Goal: Transaction & Acquisition: Purchase product/service

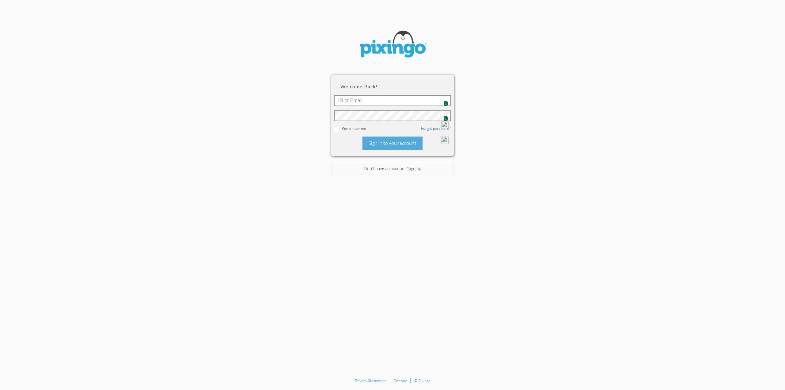
click at [445, 101] on span "1" at bounding box center [445, 103] width 5 height 5
type input "5516"
click at [382, 139] on div "Sign in to your account" at bounding box center [392, 142] width 60 height 13
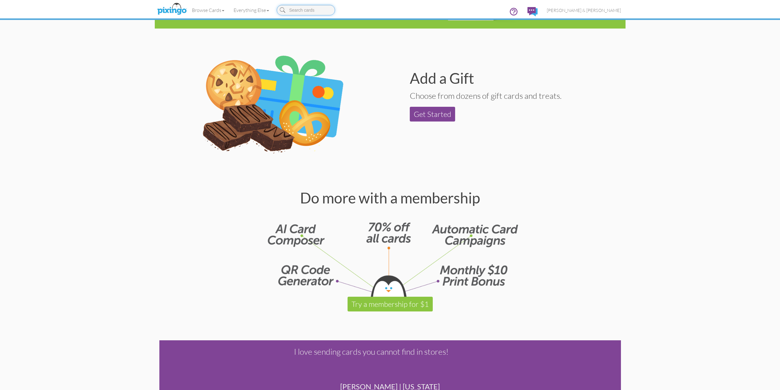
scroll to position [644, 0]
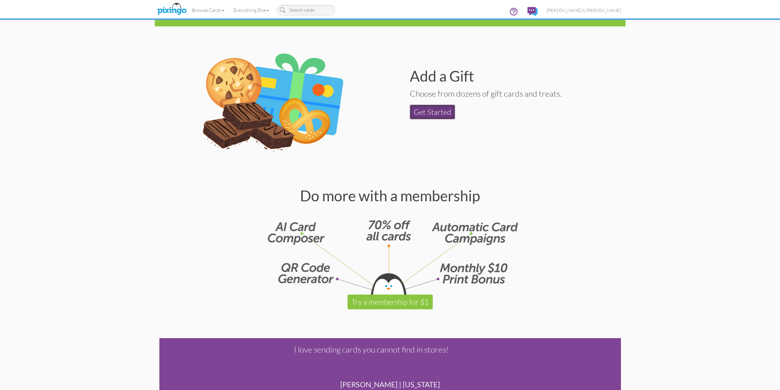
click at [426, 115] on link "Get Started" at bounding box center [432, 112] width 45 height 15
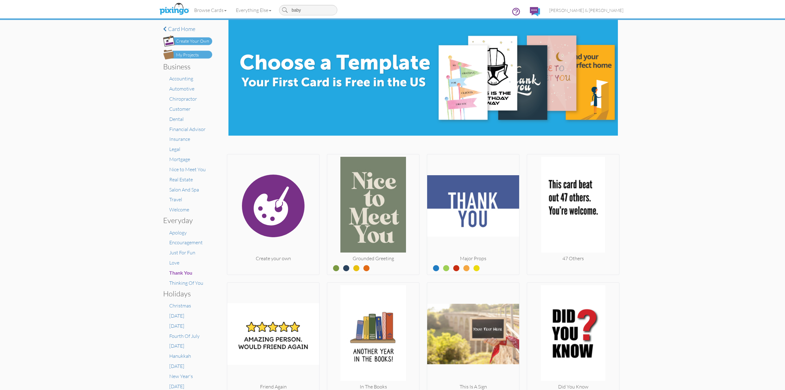
type input "baby"
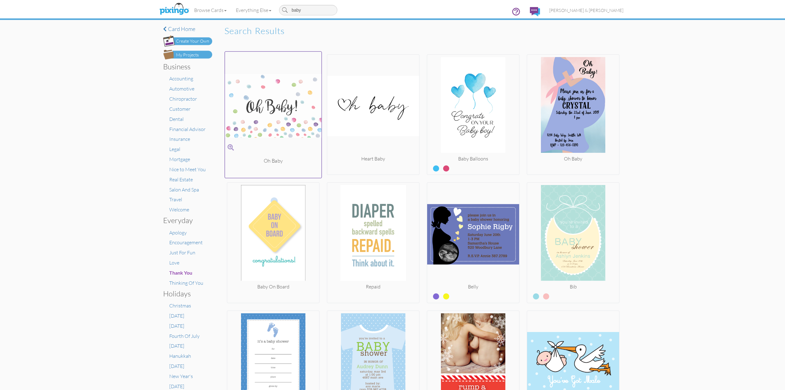
click at [290, 126] on img at bounding box center [273, 105] width 97 height 103
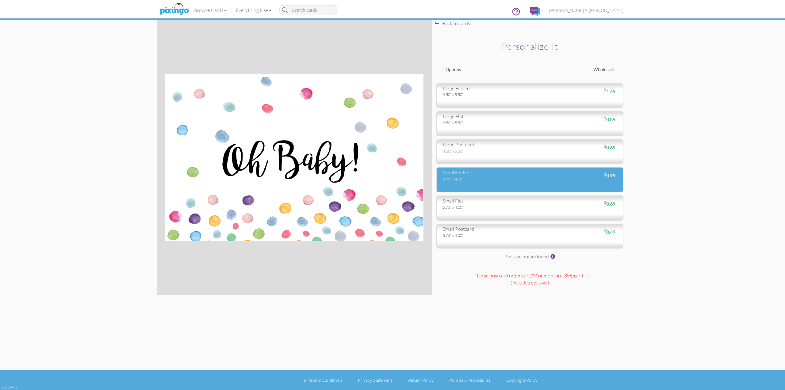
click at [467, 184] on div "small folded 5.75" x 4.00" $ 0.99" at bounding box center [529, 179] width 187 height 25
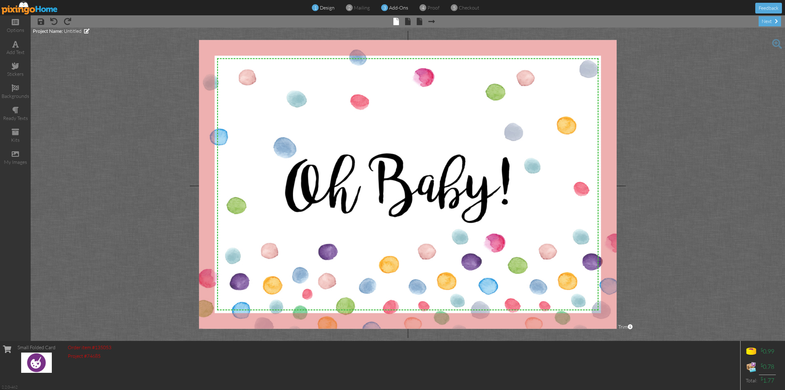
click at [387, 8] on span at bounding box center [384, 8] width 7 height 12
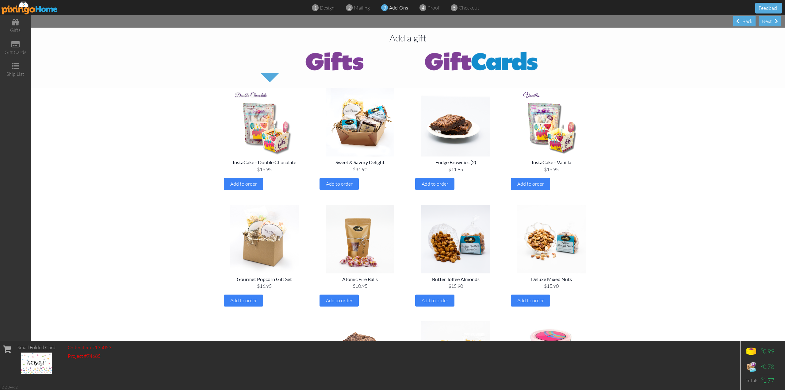
click at [481, 59] on img at bounding box center [481, 60] width 147 height 25
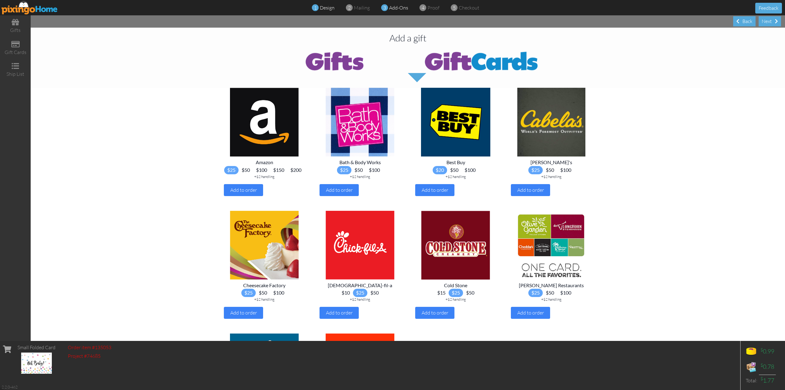
click at [323, 5] on span "design" at bounding box center [327, 8] width 15 height 6
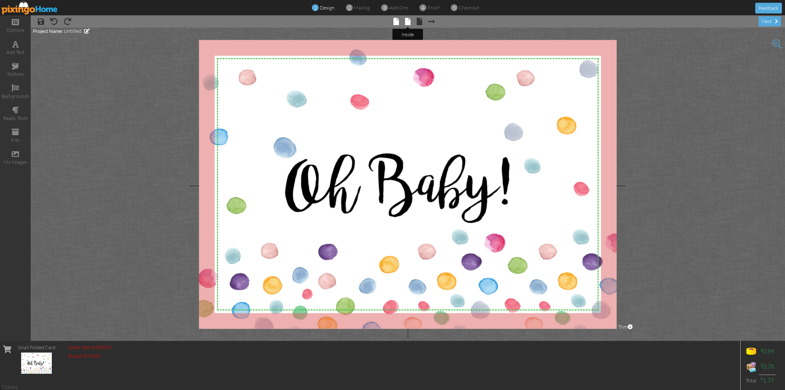
click at [408, 22] on span at bounding box center [408, 21] width 6 height 7
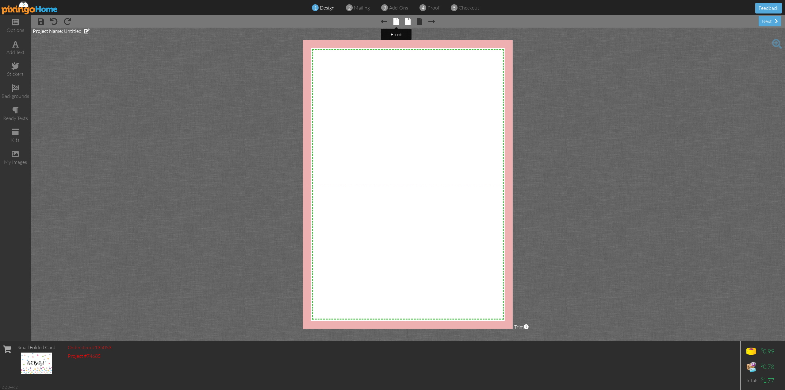
click at [395, 22] on span at bounding box center [396, 21] width 6 height 7
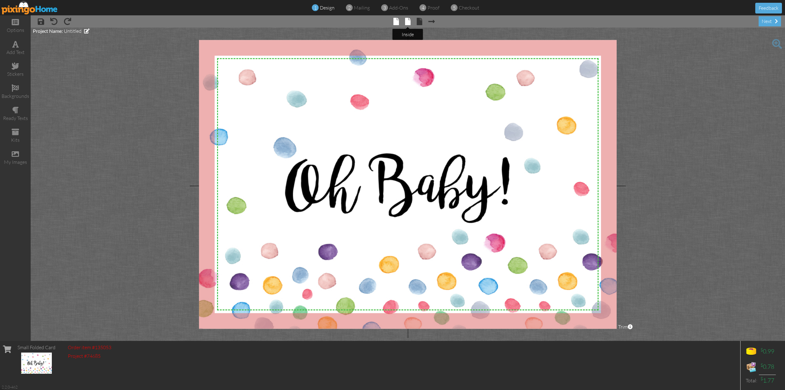
click at [410, 21] on span at bounding box center [408, 21] width 6 height 7
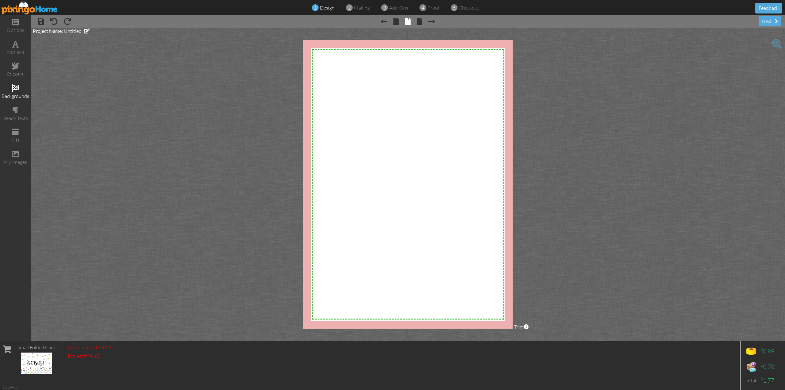
click at [15, 88] on span at bounding box center [15, 87] width 7 height 7
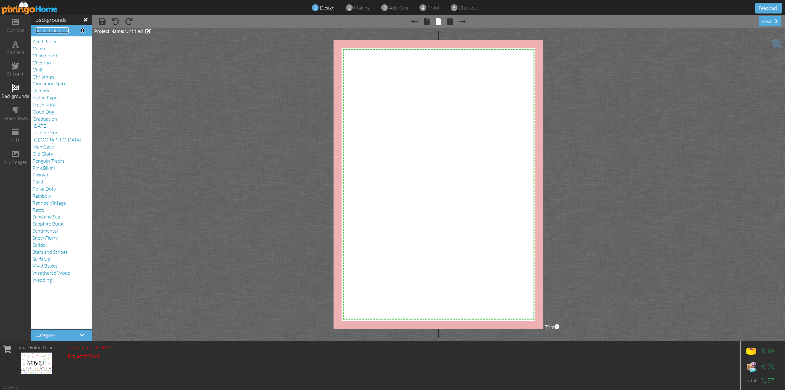
click at [81, 29] on span at bounding box center [82, 30] width 3 height 5
click at [17, 67] on span at bounding box center [15, 65] width 7 height 7
click at [42, 210] on span "Mothers" at bounding box center [41, 210] width 18 height 6
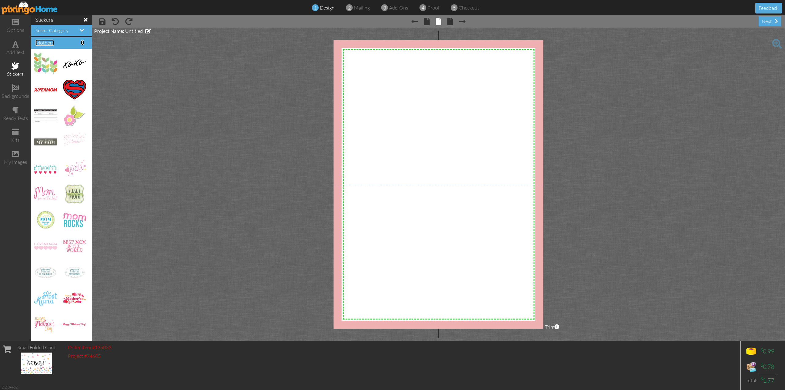
click at [81, 43] on span at bounding box center [82, 42] width 3 height 5
click at [80, 29] on span at bounding box center [82, 30] width 4 height 5
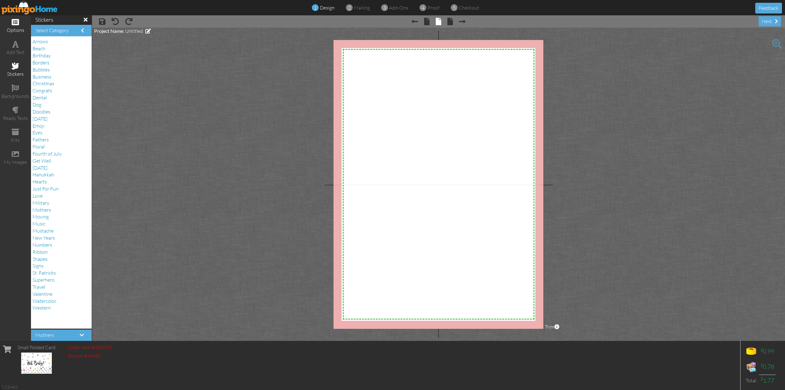
click at [15, 22] on span at bounding box center [15, 21] width 7 height 7
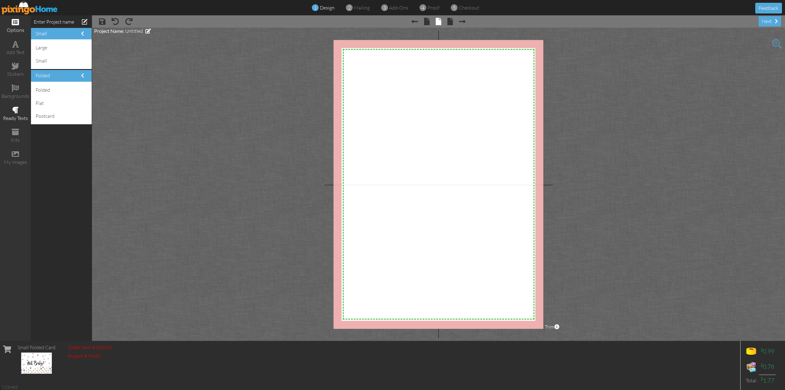
click at [16, 112] on span at bounding box center [15, 109] width 6 height 7
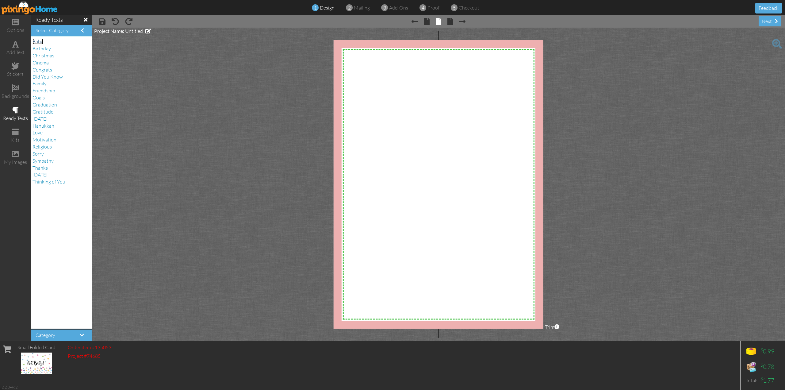
click at [36, 40] on span "Baby" at bounding box center [37, 41] width 11 height 6
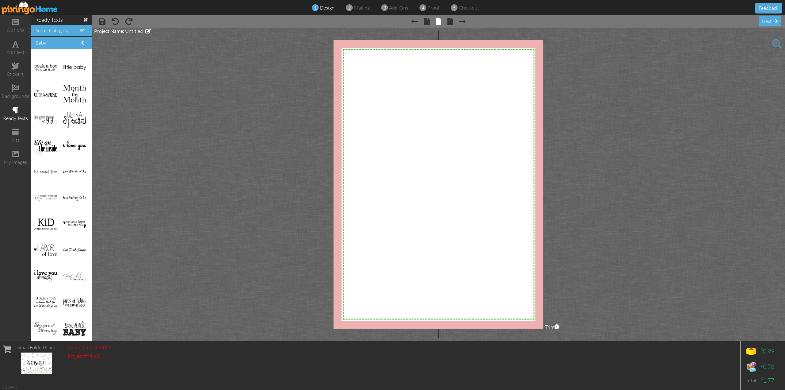
scroll to position [101, 0]
drag, startPoint x: 47, startPoint y: 301, endPoint x: 375, endPoint y: 296, distance: 328.1
click at [410, 286] on div "×" at bounding box center [411, 286] width 10 height 10
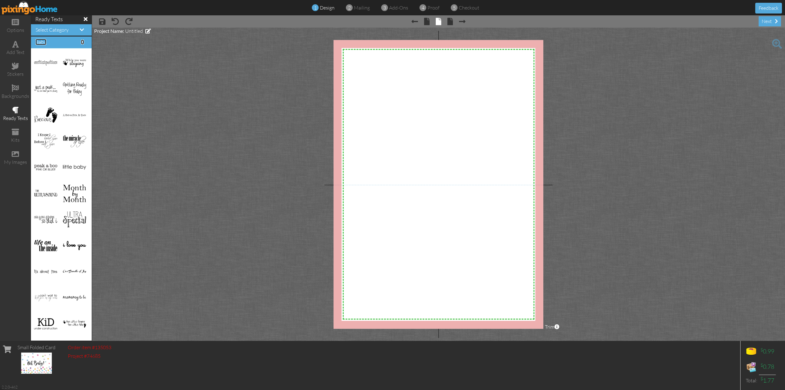
click at [81, 41] on span at bounding box center [82, 42] width 3 height 5
click at [15, 86] on span at bounding box center [15, 87] width 7 height 7
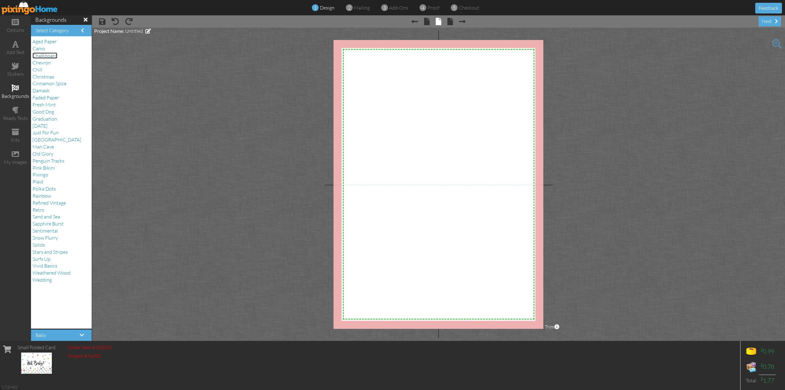
click at [38, 54] on span "Chalkboard" at bounding box center [44, 55] width 25 height 6
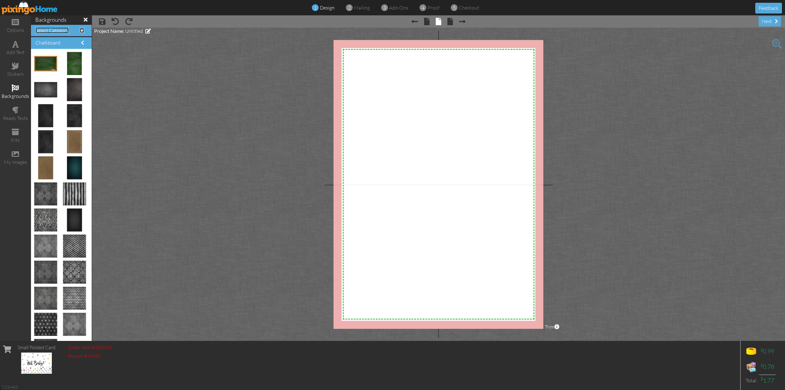
click at [80, 29] on span at bounding box center [82, 30] width 4 height 5
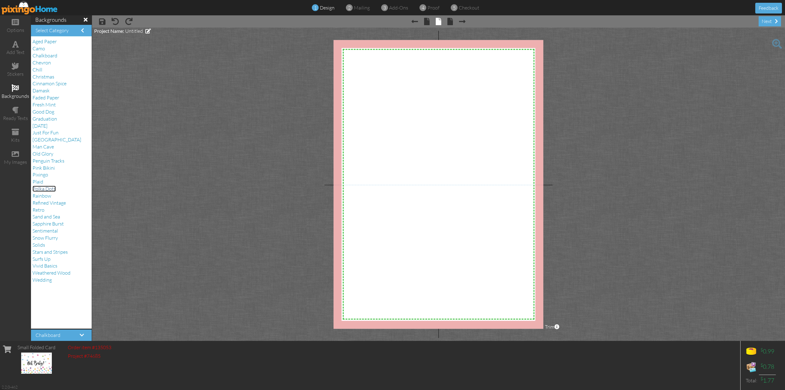
click at [43, 187] on span "Polka Dots" at bounding box center [43, 188] width 23 height 6
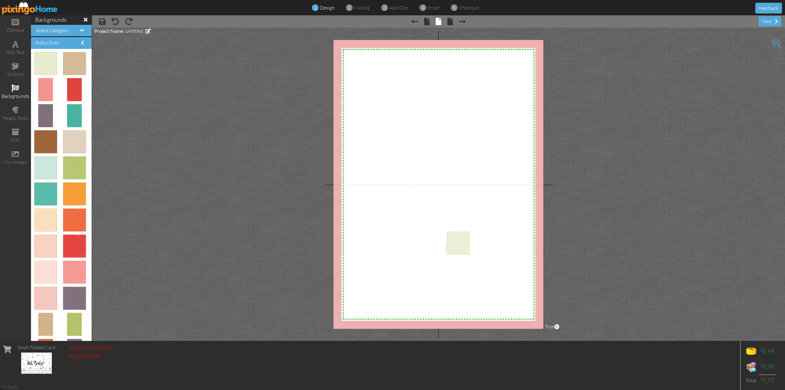
drag, startPoint x: 48, startPoint y: 60, endPoint x: 454, endPoint y: 239, distance: 443.9
click at [470, 257] on img at bounding box center [466, 257] width 52 height 52
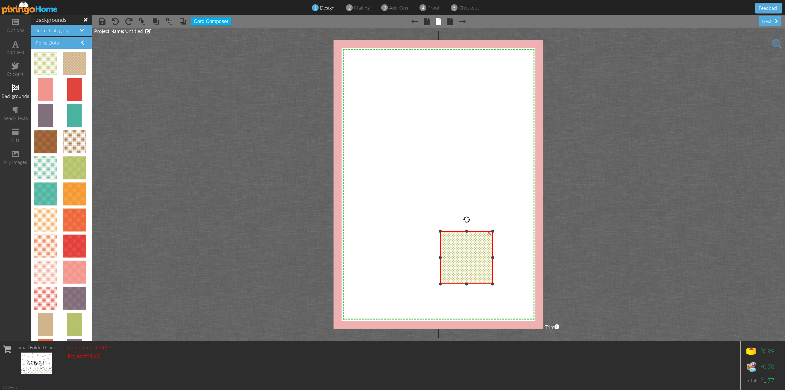
click at [490, 234] on div "×" at bounding box center [489, 232] width 10 height 10
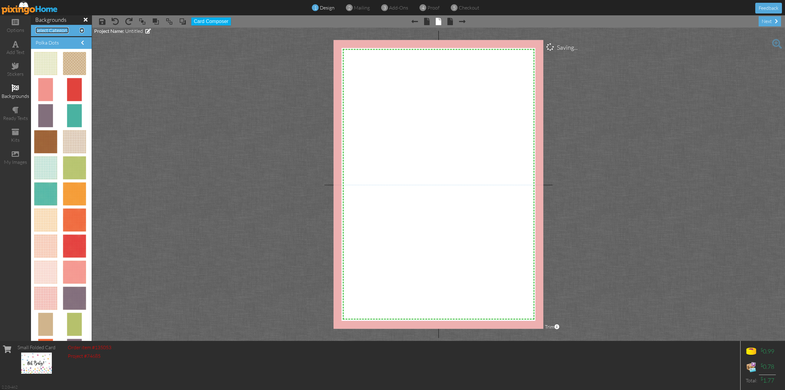
click at [80, 29] on span at bounding box center [82, 30] width 4 height 5
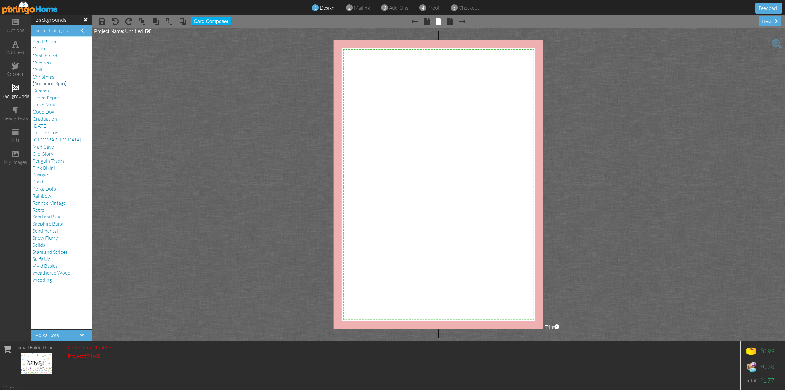
click at [44, 82] on span "Cinnamon Spice" at bounding box center [49, 83] width 34 height 6
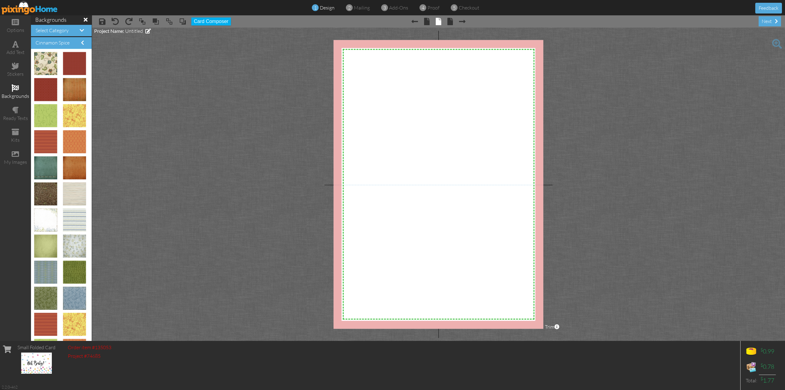
click at [74, 28] on h4 "Select Category" at bounding box center [62, 31] width 52 height 6
click at [80, 28] on span at bounding box center [82, 30] width 4 height 5
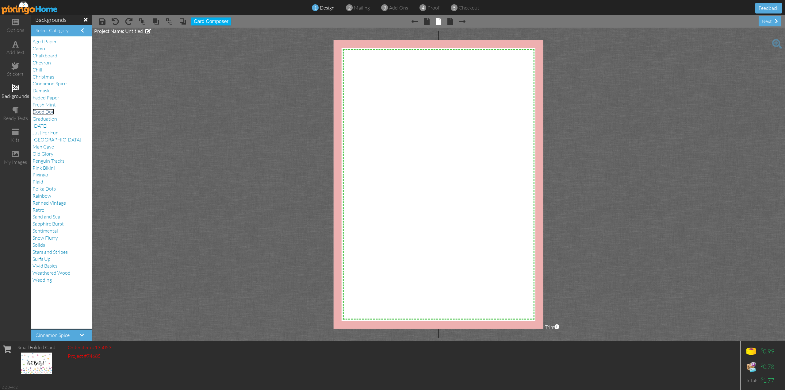
click at [48, 111] on span "Good Dog" at bounding box center [43, 112] width 22 height 6
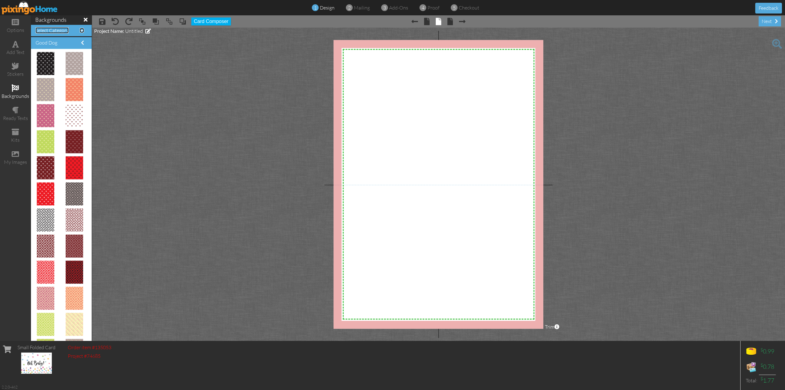
click at [80, 29] on span at bounding box center [82, 30] width 4 height 5
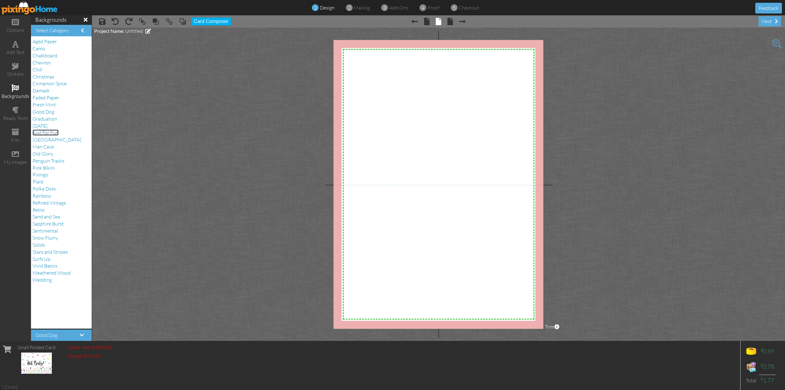
click at [51, 131] on span "Just For Fun" at bounding box center [45, 132] width 26 height 6
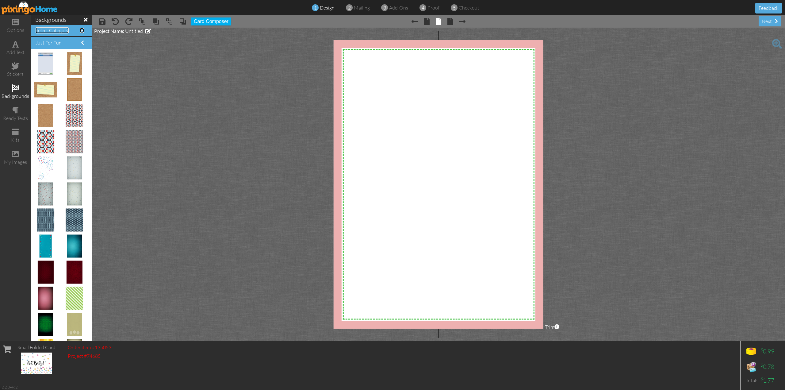
click at [80, 31] on span at bounding box center [82, 30] width 4 height 5
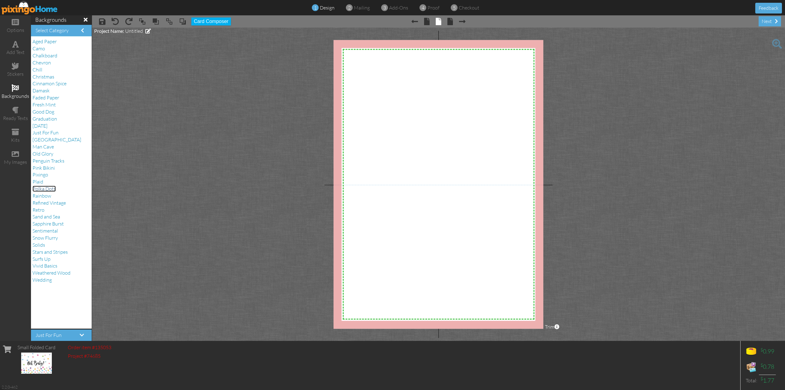
click at [42, 186] on span "Polka Dots" at bounding box center [43, 188] width 23 height 6
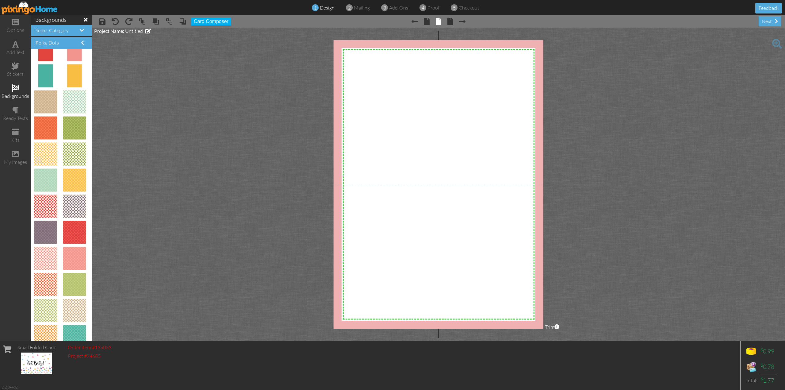
scroll to position [307, 0]
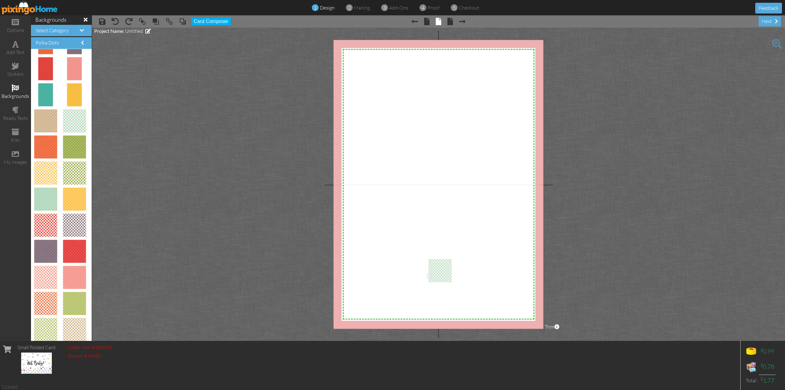
drag, startPoint x: 64, startPoint y: 119, endPoint x: 431, endPoint y: 269, distance: 395.7
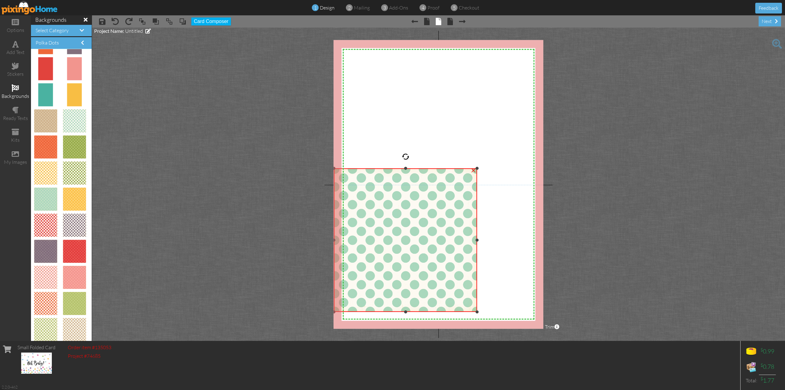
drag, startPoint x: 425, startPoint y: 259, endPoint x: 279, endPoint y: 169, distance: 171.8
click at [279, 169] on project-studio-wrapper "X X X X X X X X X X X X X X X X X X X X X X X X X X X X X X X X X X X X X X X X…" at bounding box center [438, 184] width 693 height 313
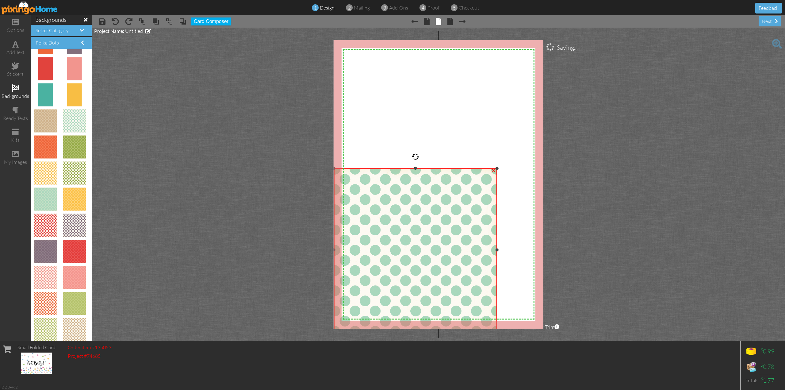
drag, startPoint x: 476, startPoint y: 310, endPoint x: 575, endPoint y: 330, distance: 101.3
click at [575, 330] on project-studio-wrapper "X X X X X X X X X X X X X X X X X X X X X X X X X X X X X X X X X X X X X X X X…" at bounding box center [438, 184] width 693 height 313
drag, startPoint x: 497, startPoint y: 249, endPoint x: 548, endPoint y: 255, distance: 51.6
click at [548, 255] on project-studio-wrapper "X X X X X X X X X X X X X X X X X X X X X X X X X X X X X X X X X X X X X X X X…" at bounding box center [438, 184] width 693 height 313
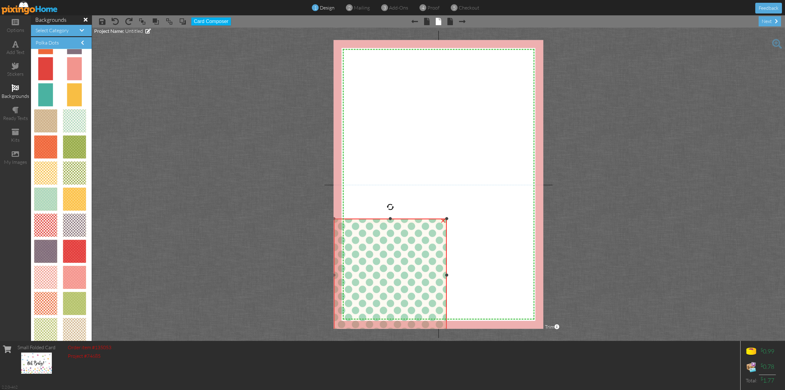
drag, startPoint x: 496, startPoint y: 168, endPoint x: 484, endPoint y: 219, distance: 51.6
click at [484, 219] on div "X X X X X X X X X X X X X X X X X X X X X X X X X X X X X X X X X X X X X X X X…" at bounding box center [439, 184] width 210 height 288
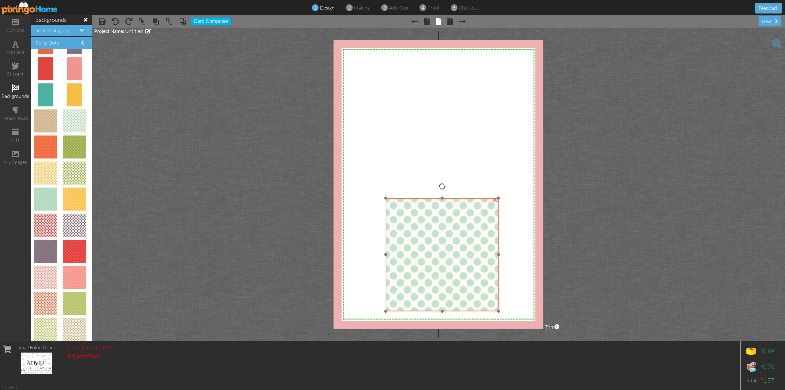
drag, startPoint x: 390, startPoint y: 252, endPoint x: 441, endPoint y: 231, distance: 55.7
click at [441, 231] on img at bounding box center [442, 254] width 113 height 113
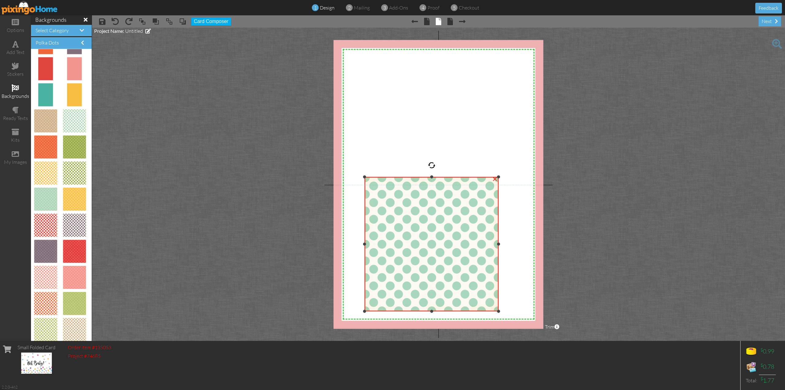
drag, startPoint x: 386, startPoint y: 198, endPoint x: 314, endPoint y: 177, distance: 75.1
click at [314, 177] on project-studio-wrapper "X X X X X X X X X X X X X X X X X X X X X X X X X X X X X X X X X X X X X X X X…" at bounding box center [438, 184] width 693 height 313
drag, startPoint x: 365, startPoint y: 245, endPoint x: 342, endPoint y: 241, distance: 23.6
click at [342, 241] on div "X X X X X X X X X X X X X X X X X X X X X X X X X X X X X X X X X X X X X X X X…" at bounding box center [439, 184] width 210 height 288
click at [435, 263] on img at bounding box center [431, 244] width 134 height 134
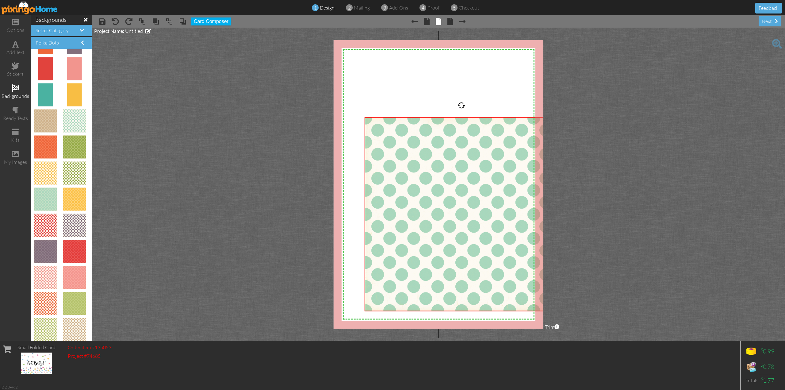
drag, startPoint x: 498, startPoint y: 177, endPoint x: 654, endPoint y: 116, distance: 167.3
click at [654, 116] on project-studio-wrapper "X X X X X X X X X X X X X X X X X X X X X X X X X X X X X X X X X X X X X X X X…" at bounding box center [438, 184] width 693 height 313
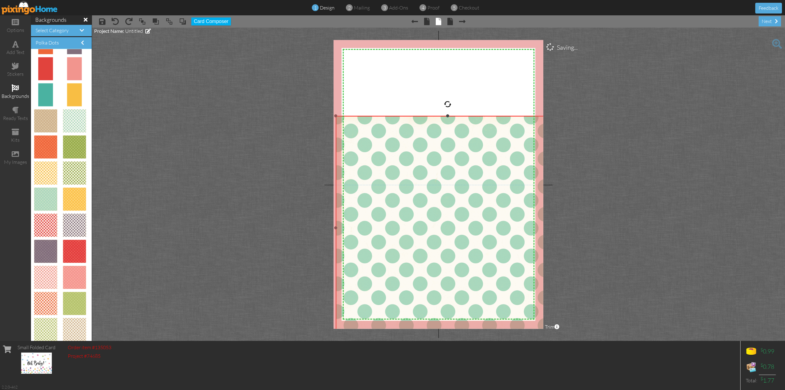
drag, startPoint x: 365, startPoint y: 311, endPoint x: 296, endPoint y: 339, distance: 74.5
click at [296, 339] on project-studio-wrapper "X X X X X X X X X X X X X X X X X X X X X X X X X X X X X X X X X X X X X X X X…" at bounding box center [438, 184] width 693 height 313
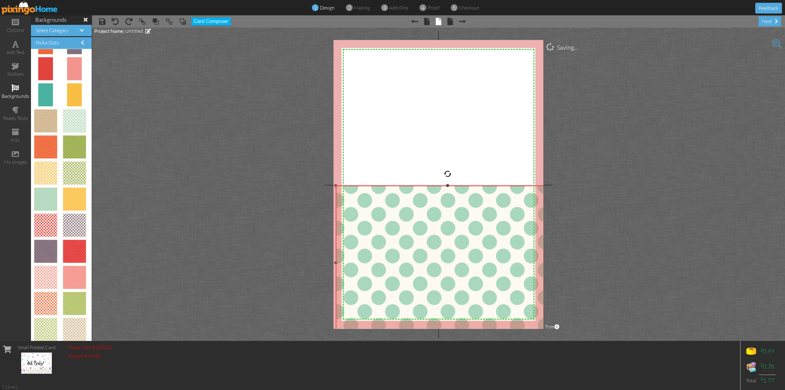
drag, startPoint x: 447, startPoint y: 115, endPoint x: 436, endPoint y: 185, distance: 70.5
click at [436, 185] on div "×" at bounding box center [448, 262] width 224 height 154
click at [653, 156] on project-studio-wrapper "X X X X X X X X X X X X X X X X X X X X X X X X X X X X X X X X X X X X X X X X…" at bounding box center [438, 184] width 693 height 313
click at [17, 43] on span at bounding box center [15, 43] width 6 height 7
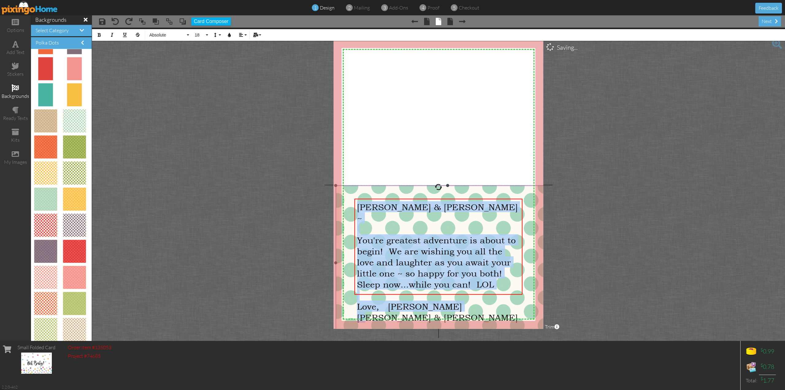
drag, startPoint x: 472, startPoint y: 285, endPoint x: 349, endPoint y: 206, distance: 146.8
click at [349, 206] on div "X X X X X X X X X X X X X X X X X X X X X X X X X X X X X X X X X X X X X X X X…" at bounding box center [439, 184] width 210 height 288
click at [186, 34] on button "Absolute" at bounding box center [168, 35] width 44 height 12
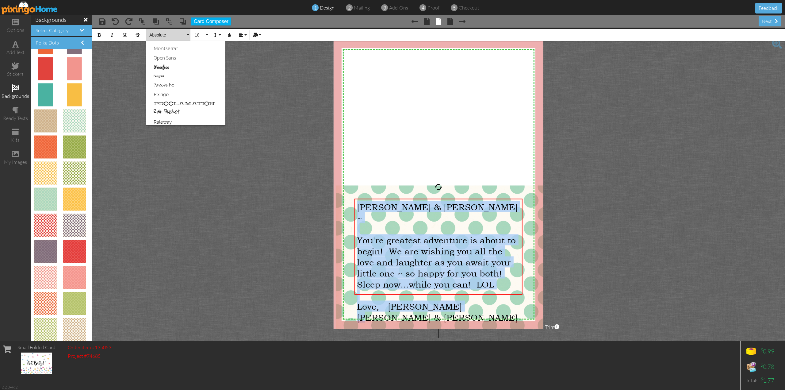
scroll to position [262, 0]
click at [161, 49] on link "Marker" at bounding box center [185, 49] width 79 height 9
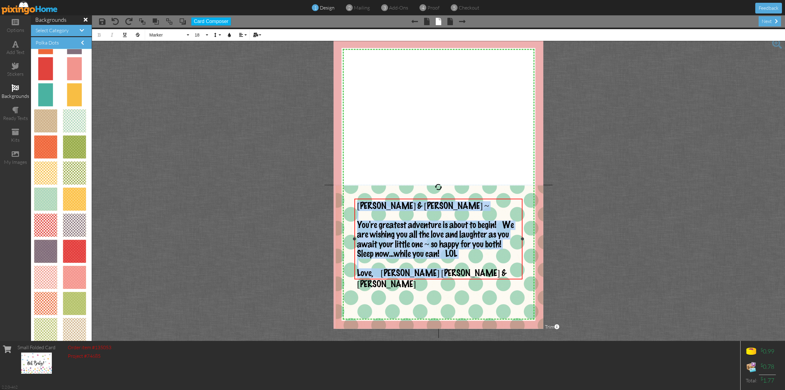
click at [466, 275] on div "Love, [PERSON_NAME] [PERSON_NAME] & [PERSON_NAME]" at bounding box center [438, 278] width 163 height 21
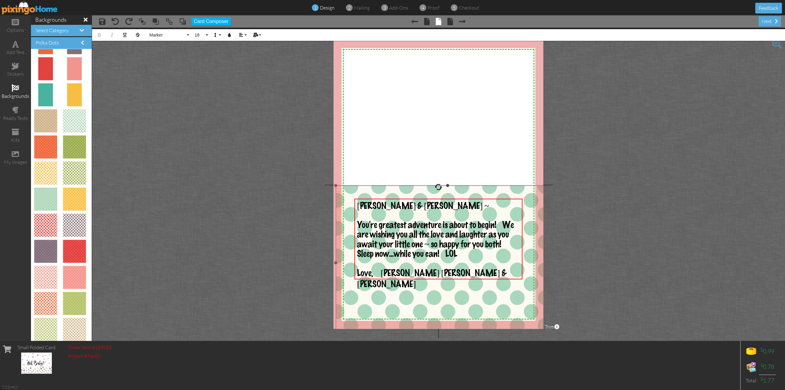
click at [461, 313] on img at bounding box center [448, 228] width 224 height 224
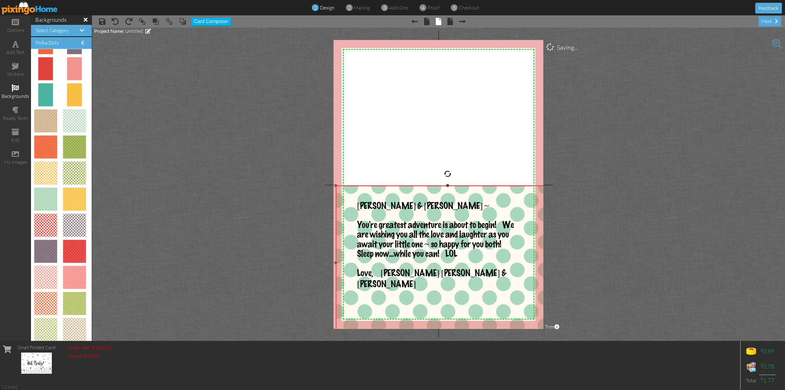
click at [447, 174] on div at bounding box center [447, 173] width 7 height 7
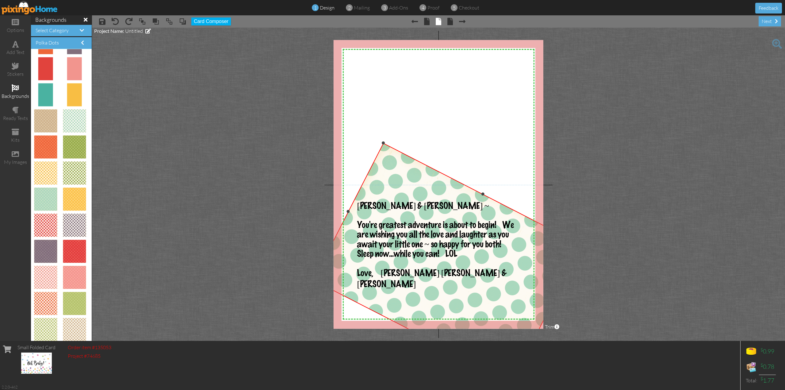
drag, startPoint x: 447, startPoint y: 173, endPoint x: 414, endPoint y: 328, distance: 157.9
click at [414, 328] on div "×" at bounding box center [447, 262] width 269 height 239
click at [423, 176] on img at bounding box center [431, 293] width 301 height 301
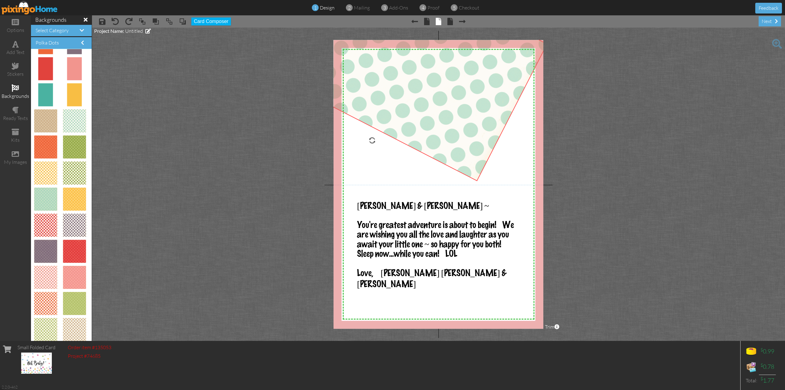
drag, startPoint x: 440, startPoint y: 192, endPoint x: 405, endPoint y: -9, distance: 204.1
click at [405, 0] on html "1 design 2 mailing 3 add-ons 4 proof 5 checkout Feedback options add text stick…" at bounding box center [392, 195] width 785 height 390
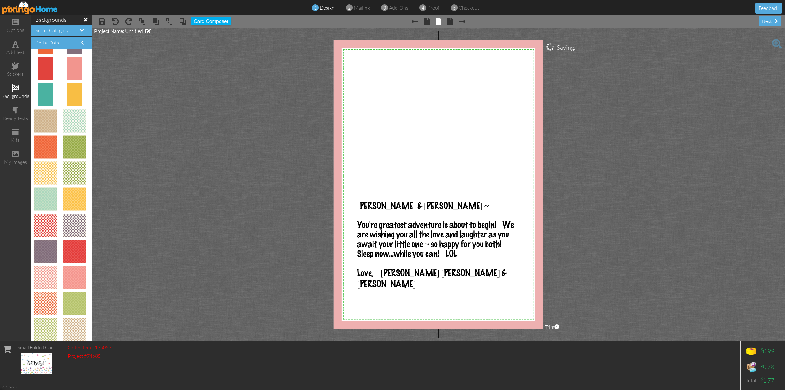
drag, startPoint x: 476, startPoint y: 180, endPoint x: 463, endPoint y: 64, distance: 116.7
click at [463, 64] on div "X X X X X X X X X X X X X X X X X X X X X X X X X X X X X X X X X X X X X X X X…" at bounding box center [439, 184] width 210 height 288
click at [16, 90] on span at bounding box center [15, 87] width 7 height 7
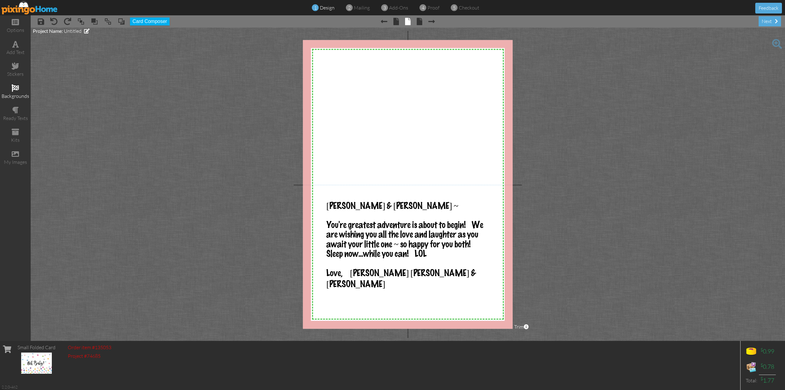
click at [16, 88] on span at bounding box center [15, 87] width 7 height 7
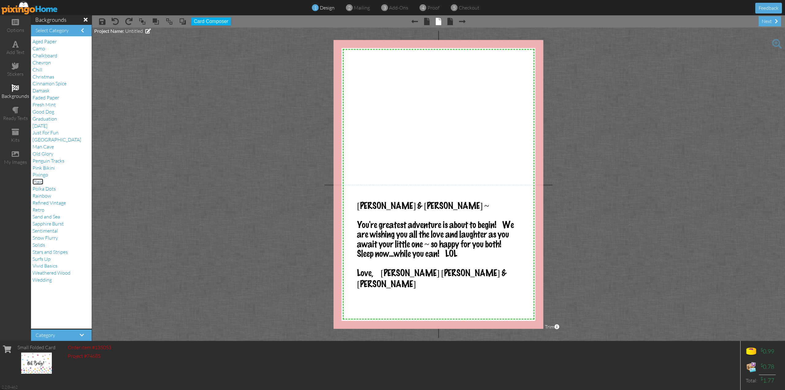
click at [40, 181] on span "Plaid" at bounding box center [37, 181] width 11 height 6
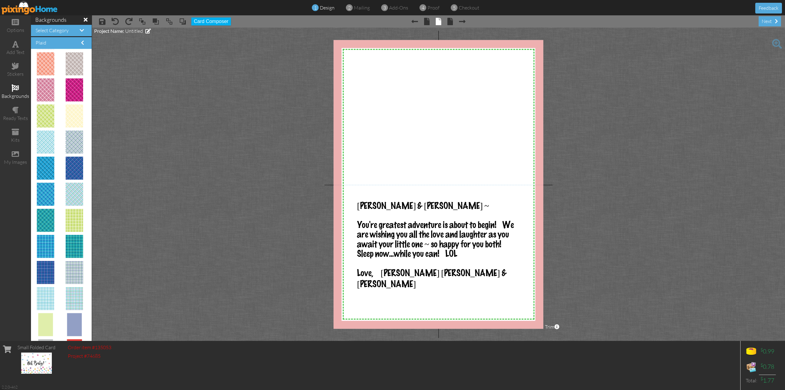
scroll to position [32, 0]
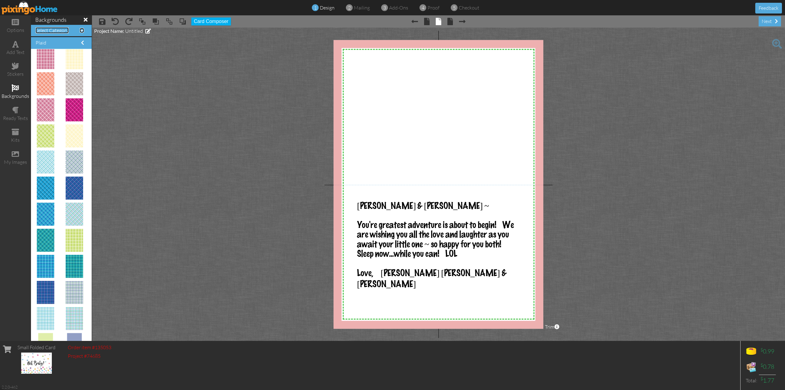
click at [80, 29] on span at bounding box center [82, 30] width 4 height 5
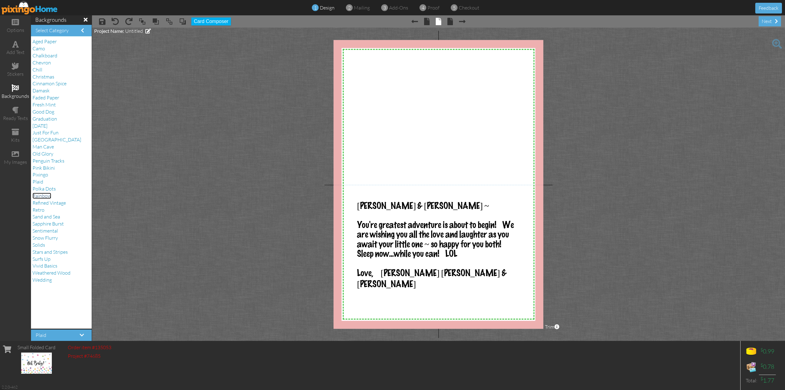
click at [44, 195] on span "Rainbow" at bounding box center [41, 196] width 19 height 6
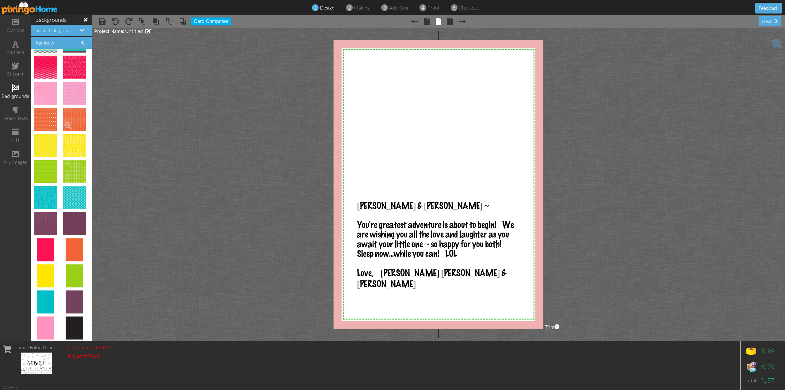
scroll to position [0, 0]
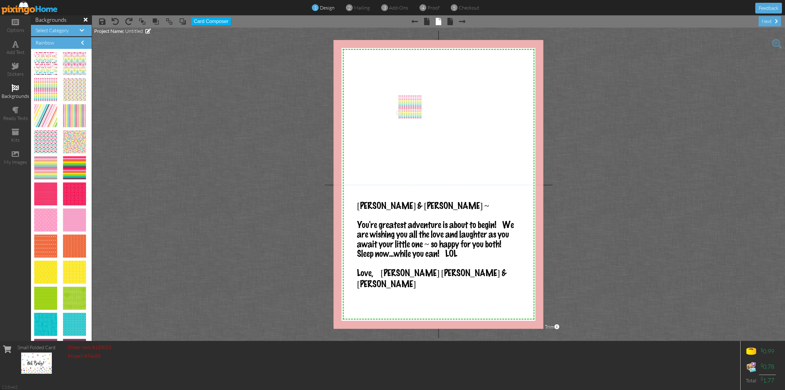
drag, startPoint x: 39, startPoint y: 87, endPoint x: 407, endPoint y: 107, distance: 368.4
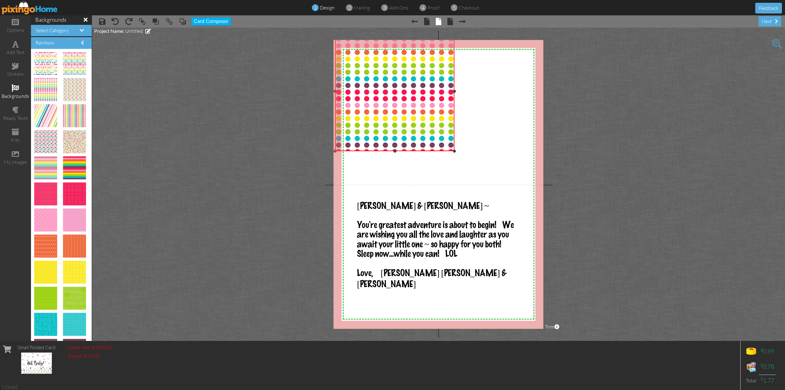
drag, startPoint x: 403, startPoint y: 98, endPoint x: 274, endPoint y: 31, distance: 145.1
click at [274, 31] on project-studio-wrapper "X X X X X X X X X X X X X X X X X X X X X X X X X X X X X X X X X X X X X X X X…" at bounding box center [438, 184] width 693 height 313
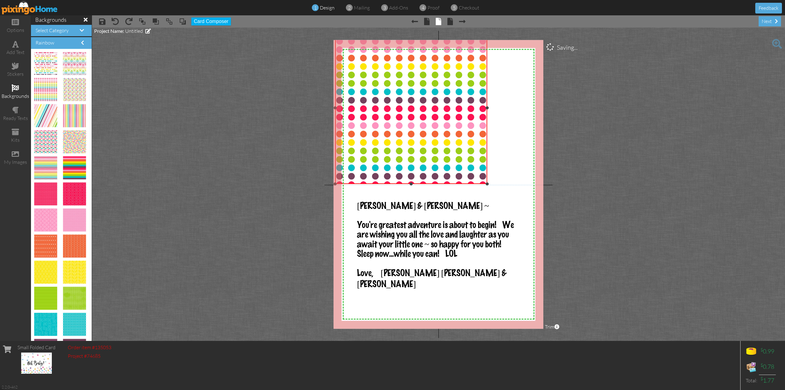
drag, startPoint x: 453, startPoint y: 150, endPoint x: 559, endPoint y: 183, distance: 111.0
click at [559, 183] on project-studio-wrapper "X X X X X X X X X X X X X X X X X X X X X X X X X X X X X X X X X X X X X X X X…" at bounding box center [438, 184] width 693 height 313
drag, startPoint x: 486, startPoint y: 107, endPoint x: 550, endPoint y: 120, distance: 64.6
click at [550, 120] on project-studio-wrapper "X X X X X X X X X X X X X X X X X X X X X X X X X X X X X X X X X X X X X X X X…" at bounding box center [438, 184] width 693 height 313
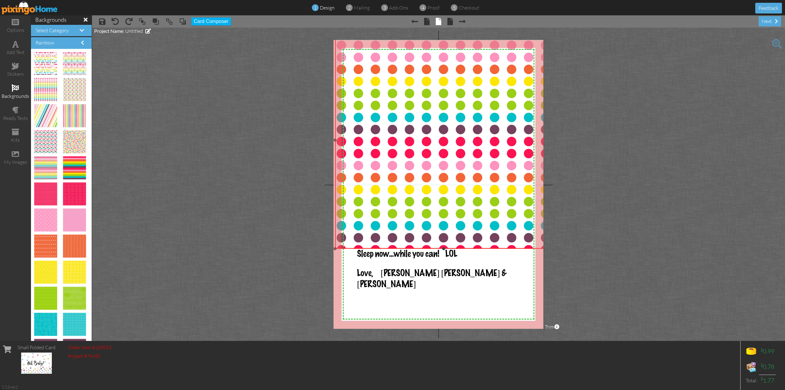
drag, startPoint x: 486, startPoint y: 184, endPoint x: 631, endPoint y: 248, distance: 158.2
click at [631, 248] on project-studio-wrapper "X X X X X X X X X X X X X X X X X X X X X X X X X X X X X X X X X X X X X X X X…" at bounding box center [438, 184] width 693 height 313
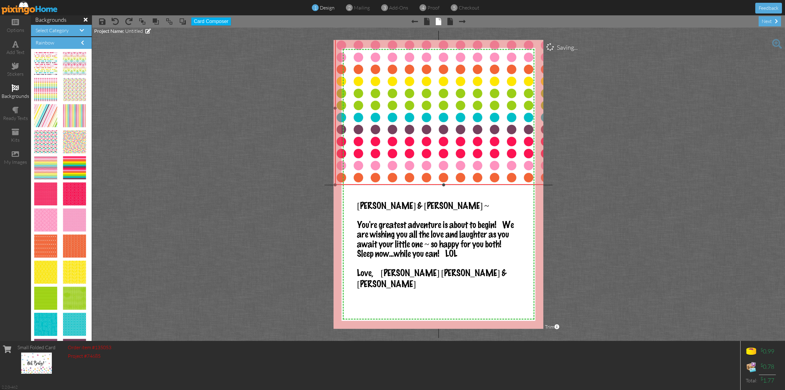
drag, startPoint x: 443, startPoint y: 248, endPoint x: 448, endPoint y: 184, distance: 64.0
click at [448, 184] on div "×" at bounding box center [443, 108] width 217 height 153
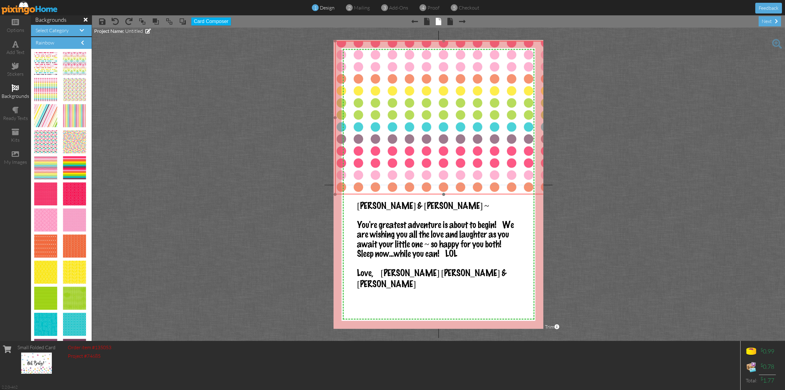
drag, startPoint x: 447, startPoint y: 105, endPoint x: 447, endPoint y: 115, distance: 9.5
click at [447, 115] on img at bounding box center [443, 149] width 217 height 217
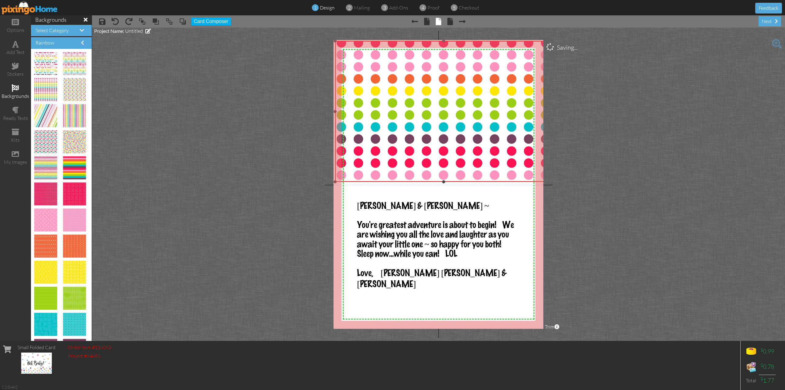
drag, startPoint x: 443, startPoint y: 195, endPoint x: 444, endPoint y: 183, distance: 12.6
click at [444, 183] on div at bounding box center [443, 181] width 3 height 3
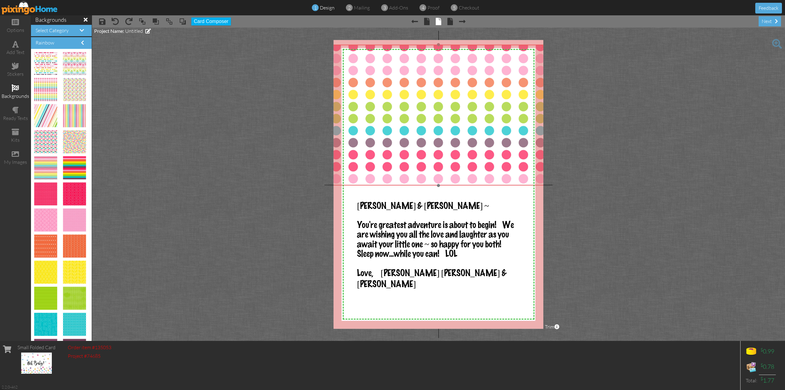
drag, startPoint x: 433, startPoint y: 107, endPoint x: 428, endPoint y: 111, distance: 6.4
click at [428, 111] on img at bounding box center [438, 153] width 217 height 217
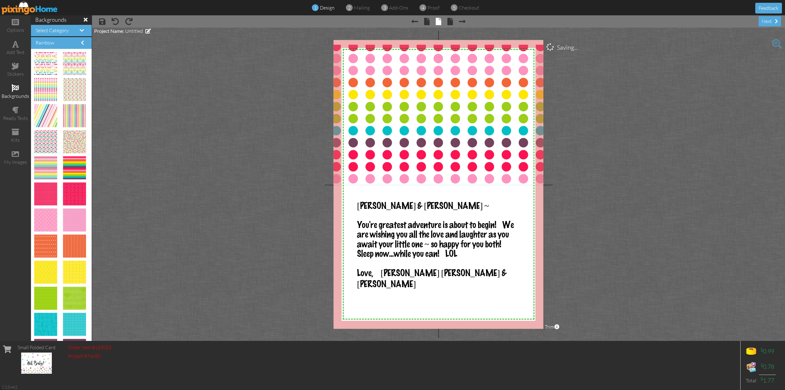
click at [630, 136] on project-studio-wrapper "X X X X X X X X X X X X X X X X X X X X X X X X X X X X X X X X X X X X X X X X…" at bounding box center [438, 184] width 693 height 313
click at [13, 114] on div "ready texts" at bounding box center [15, 113] width 31 height 21
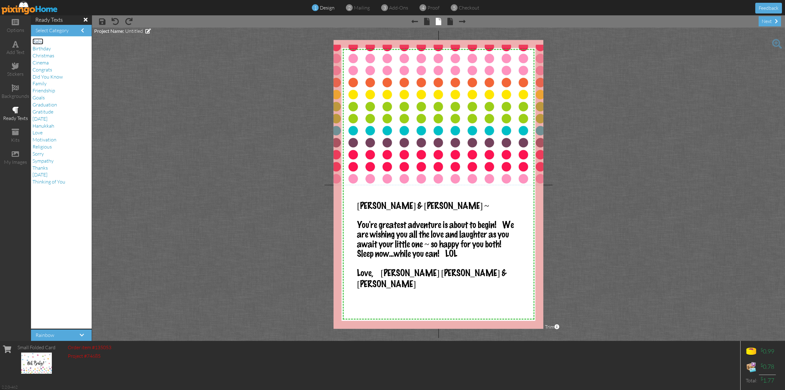
click at [41, 41] on span "Baby" at bounding box center [37, 41] width 11 height 6
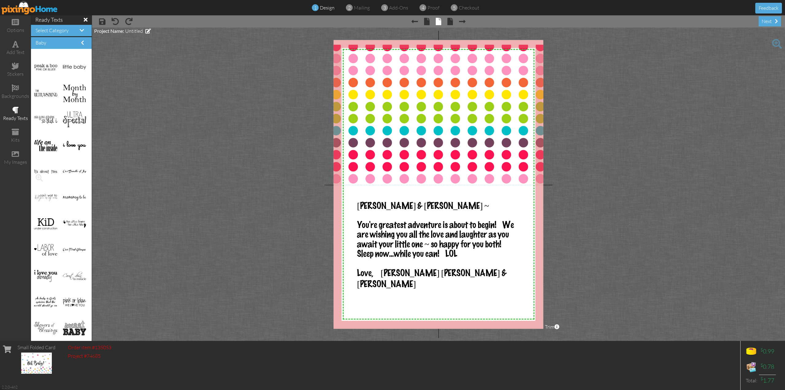
scroll to position [1, 0]
drag, startPoint x: 70, startPoint y: 274, endPoint x: 478, endPoint y: 292, distance: 408.1
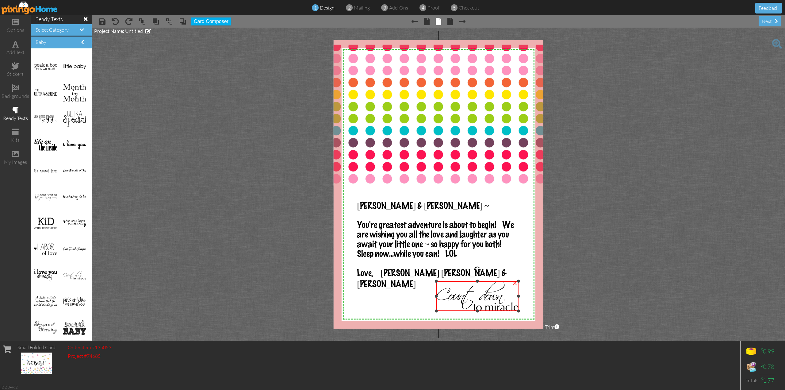
drag, startPoint x: 467, startPoint y: 301, endPoint x: 452, endPoint y: 312, distance: 18.5
click at [452, 311] on div "×" at bounding box center [477, 296] width 82 height 30
click at [512, 266] on div at bounding box center [438, 263] width 163 height 10
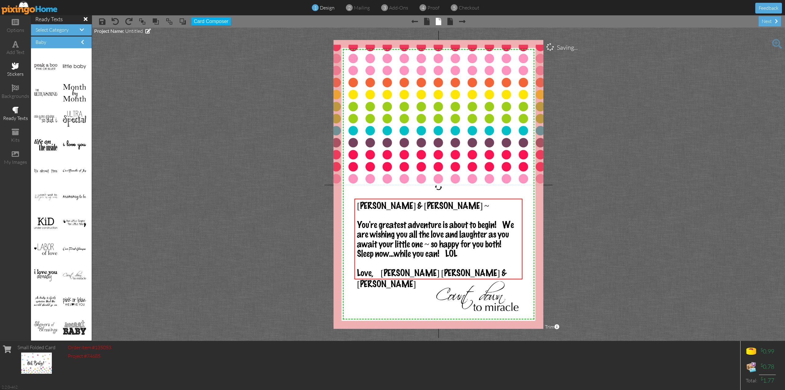
click at [17, 69] on span at bounding box center [15, 65] width 7 height 7
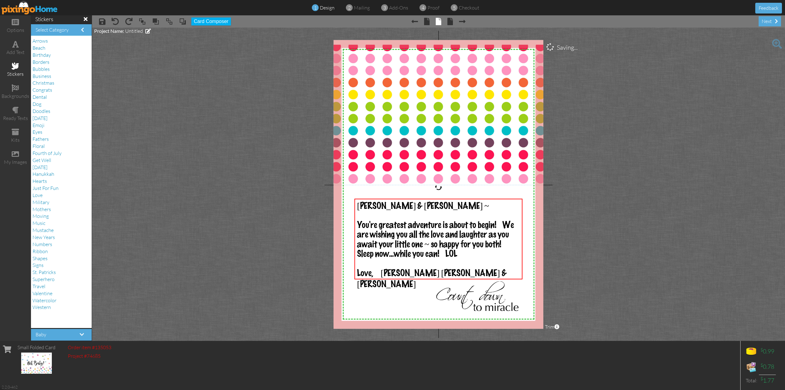
scroll to position [0, 0]
click at [40, 183] on span "Hearts" at bounding box center [39, 181] width 14 height 6
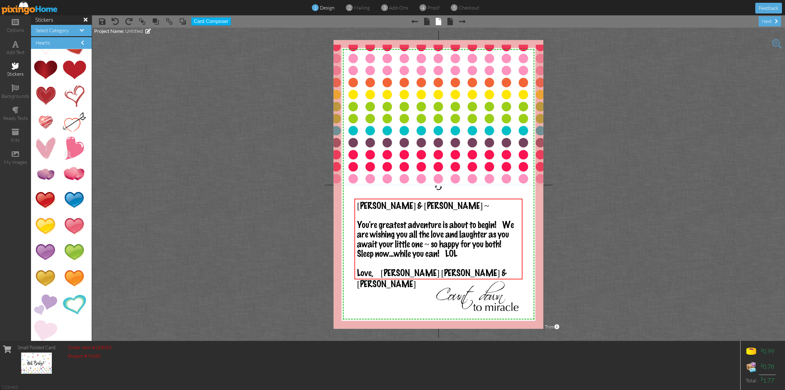
scroll to position [48, 0]
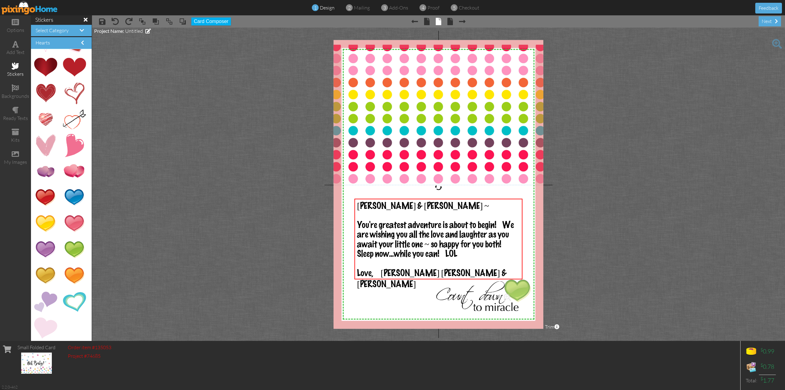
drag, startPoint x: 70, startPoint y: 247, endPoint x: 514, endPoint y: 288, distance: 445.8
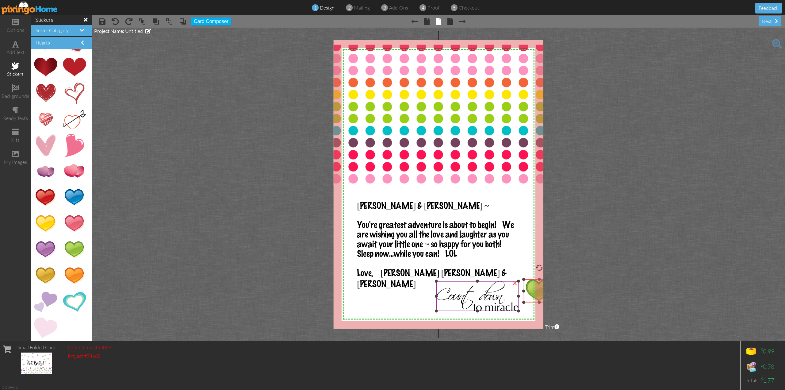
drag, startPoint x: 502, startPoint y: 317, endPoint x: 512, endPoint y: 302, distance: 18.5
click at [512, 302] on div "X X X X X X X X X X X X X X X X X X X X X X X X X X X X X X X X X X X X X X X X…" at bounding box center [439, 184] width 210 height 288
drag, startPoint x: 533, startPoint y: 293, endPoint x: 511, endPoint y: 292, distance: 22.1
click at [511, 292] on img at bounding box center [517, 289] width 31 height 23
drag, startPoint x: 501, startPoint y: 278, endPoint x: 505, endPoint y: 280, distance: 4.2
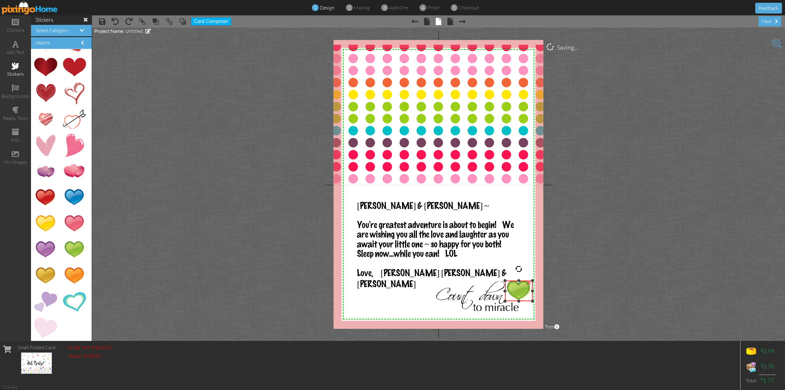
click at [505, 280] on div at bounding box center [504, 280] width 3 height 3
click at [611, 242] on project-studio-wrapper "X X X X X X X X X X X X X X X X X X X X X X X X X X X X X X X X X X X X X X X X…" at bounding box center [438, 184] width 693 height 313
click at [768, 18] on div "next" at bounding box center [769, 21] width 22 height 10
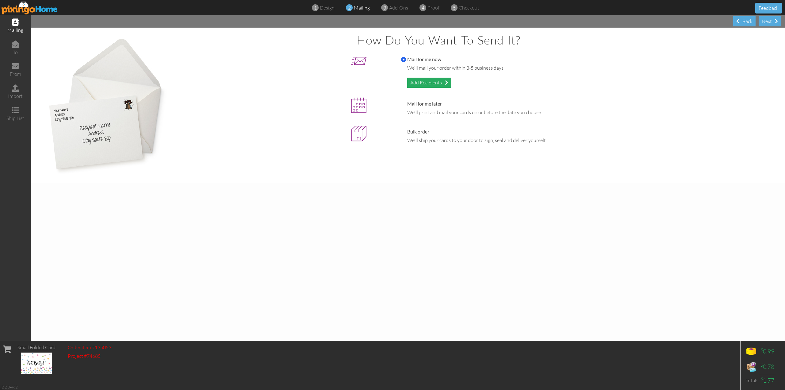
click at [439, 81] on div "Add Recipients" at bounding box center [429, 83] width 44 height 10
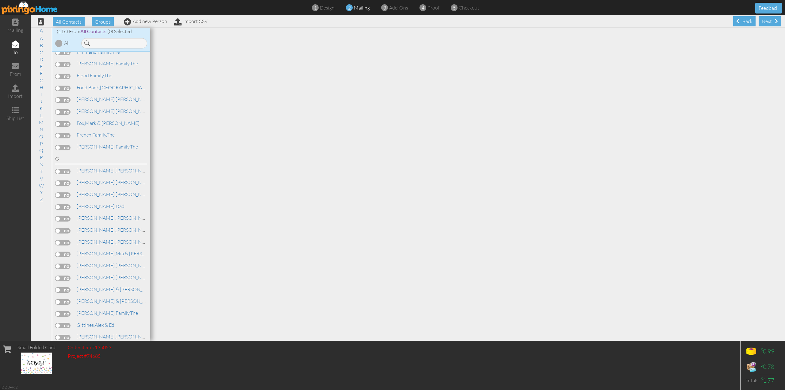
scroll to position [399, 0]
click at [95, 277] on link "[PERSON_NAME] & [PERSON_NAME]" at bounding box center [136, 276] width 121 height 7
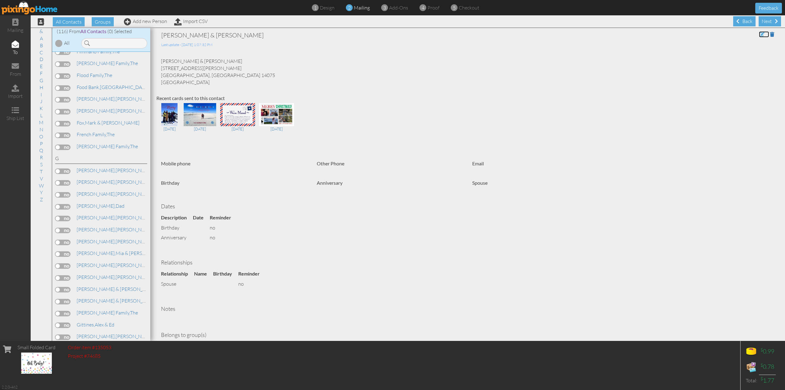
click at [759, 34] on span at bounding box center [762, 34] width 6 height 5
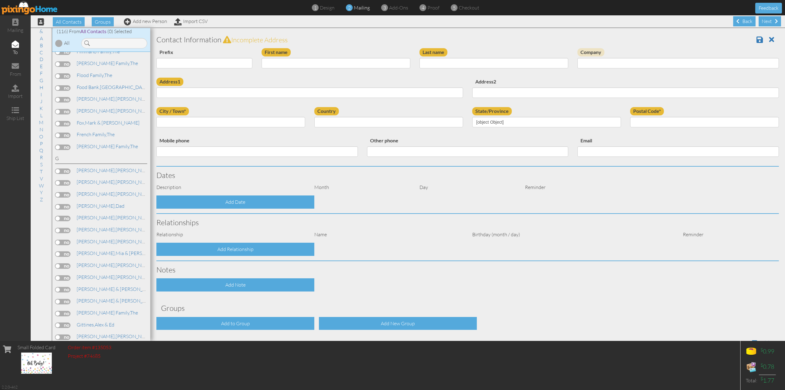
type input "[PERSON_NAME] & [PERSON_NAME]"
type input "[PERSON_NAME]"
type input "[STREET_ADDRESS][PERSON_NAME]"
type input "[GEOGRAPHIC_DATA]"
type input "14075"
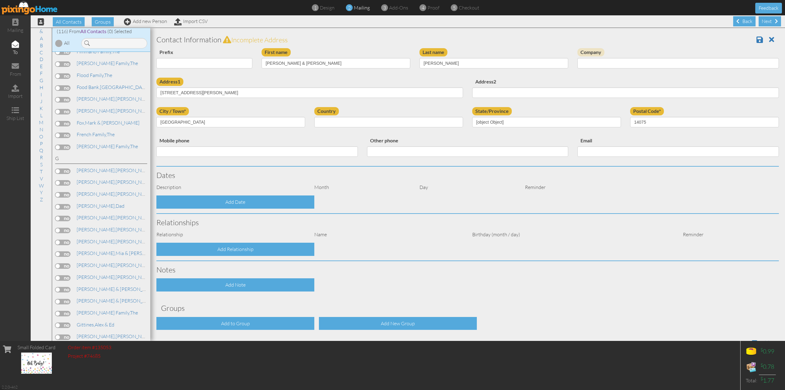
select select "object:4176"
select select "object:4421"
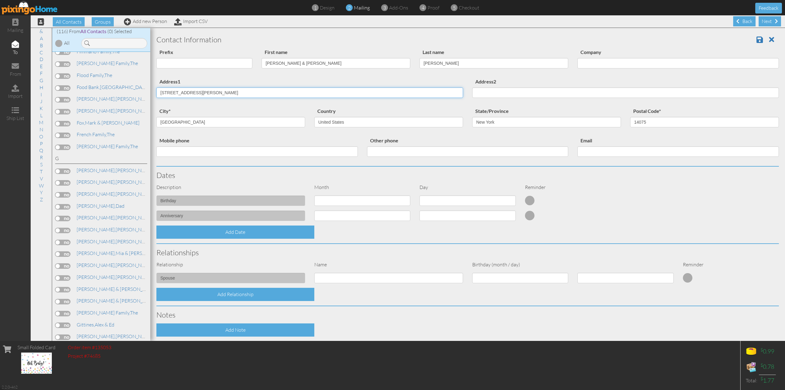
click at [240, 94] on input "[STREET_ADDRESS][PERSON_NAME]" at bounding box center [309, 92] width 307 height 10
type input "4"
type input "[STREET_ADDRESS][PERSON_NAME]"
type input "[PERSON_NAME]"
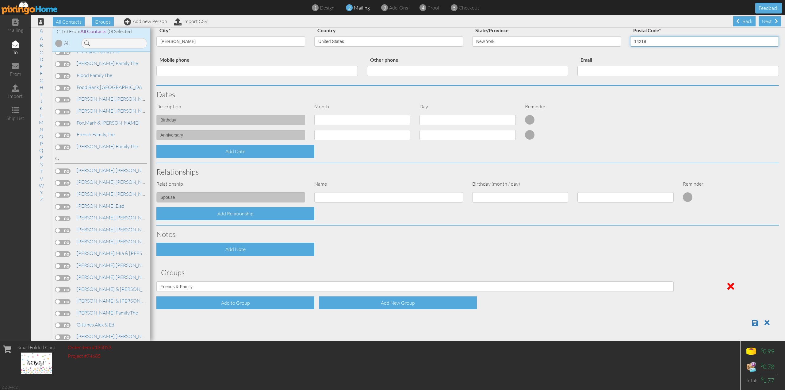
scroll to position [0, 0]
type input "14219"
click at [752, 322] on span at bounding box center [755, 322] width 6 height 7
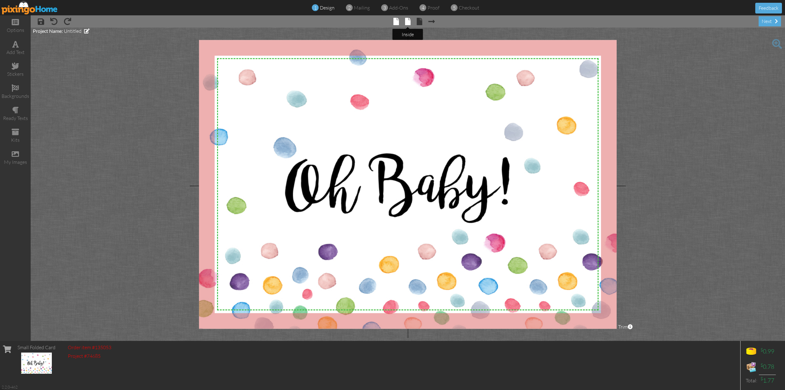
click at [407, 21] on span at bounding box center [408, 21] width 6 height 7
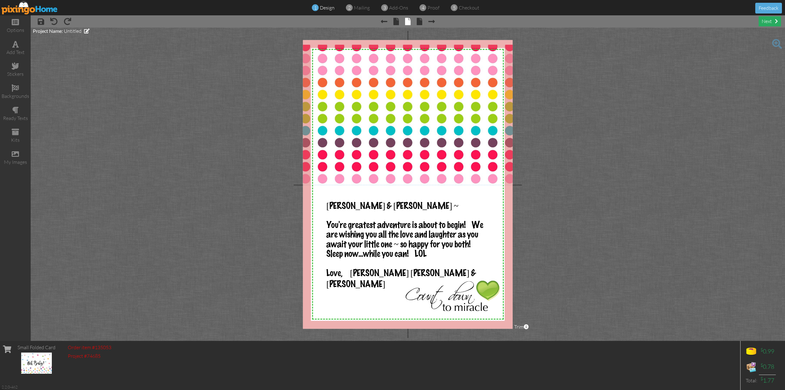
click at [767, 19] on div "next" at bounding box center [769, 21] width 22 height 10
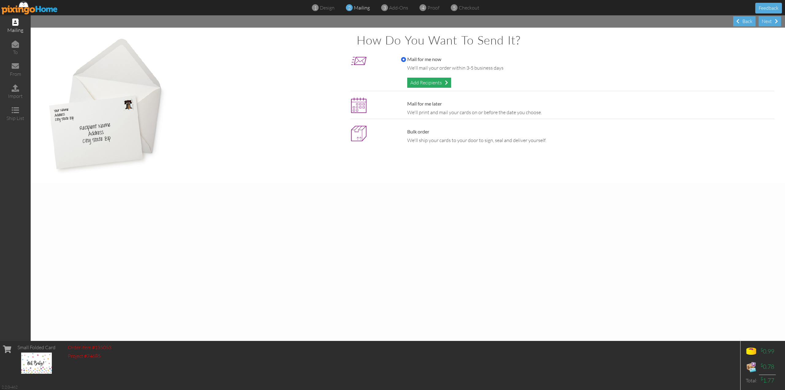
click at [440, 81] on div "Add Recipients" at bounding box center [429, 83] width 44 height 10
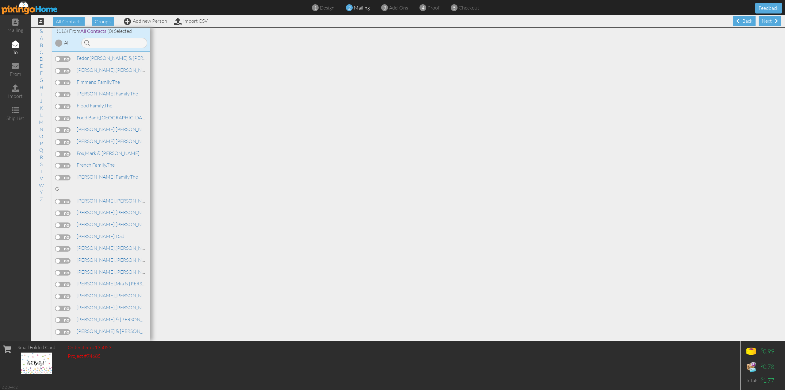
scroll to position [460, 0]
click at [101, 214] on link "[PERSON_NAME] & [PERSON_NAME]" at bounding box center [136, 215] width 121 height 7
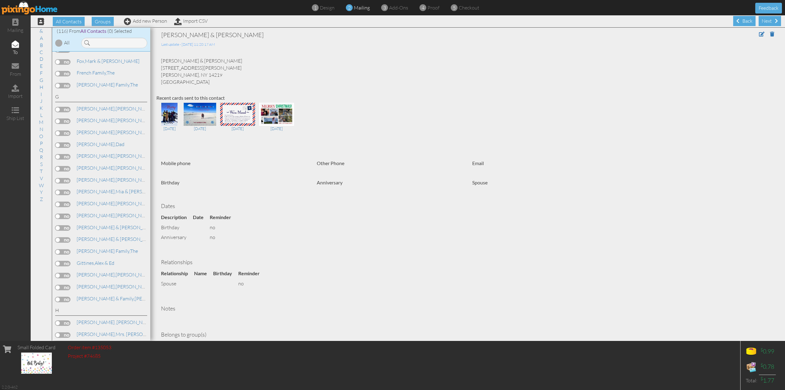
click at [56, 213] on label at bounding box center [62, 216] width 15 height 6
click at [0, 0] on input "checkbox" at bounding box center [0, 0] width 0 height 0
click at [766, 19] on div "Next" at bounding box center [769, 21] width 22 height 10
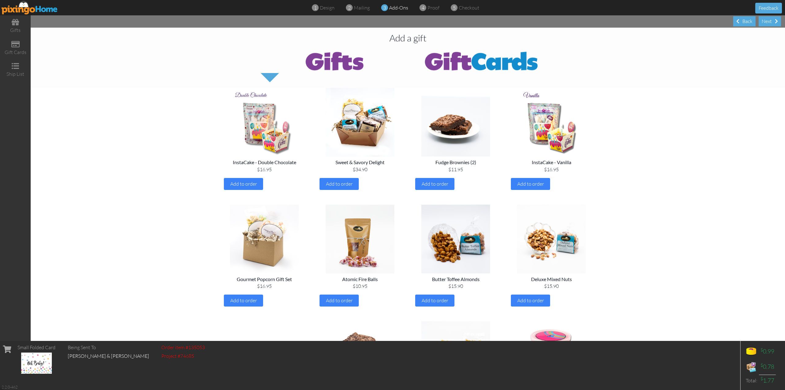
click at [496, 62] on img at bounding box center [481, 60] width 147 height 25
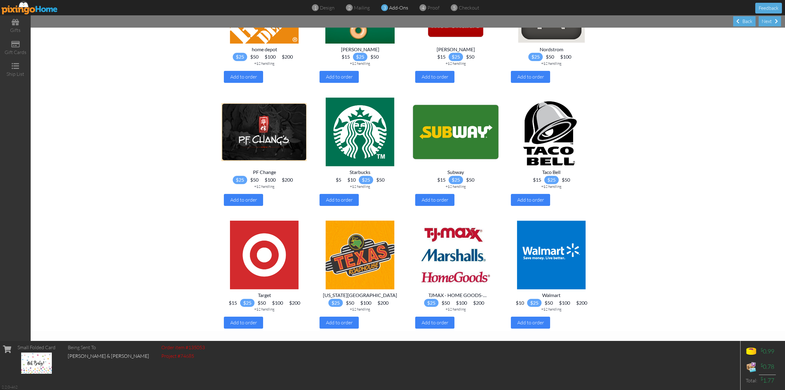
scroll to position [492, 0]
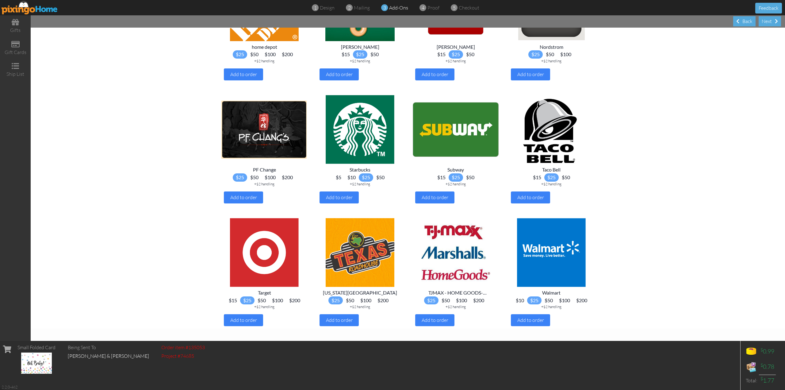
click at [277, 299] on span "$100" at bounding box center [277, 300] width 17 height 8
click at [243, 319] on span "Add to order" at bounding box center [243, 320] width 27 height 6
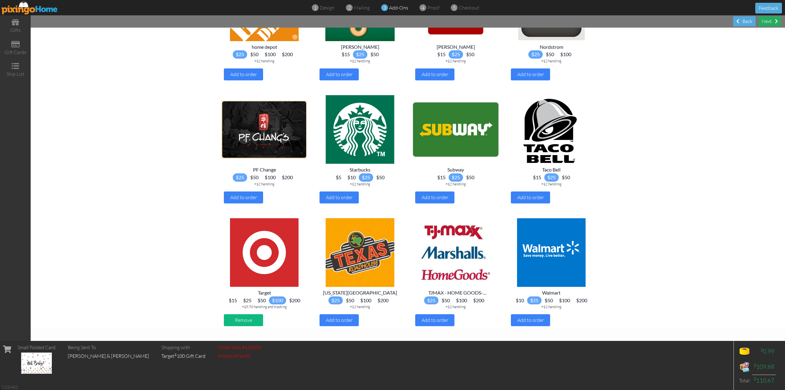
click at [765, 19] on div "Next" at bounding box center [769, 21] width 22 height 10
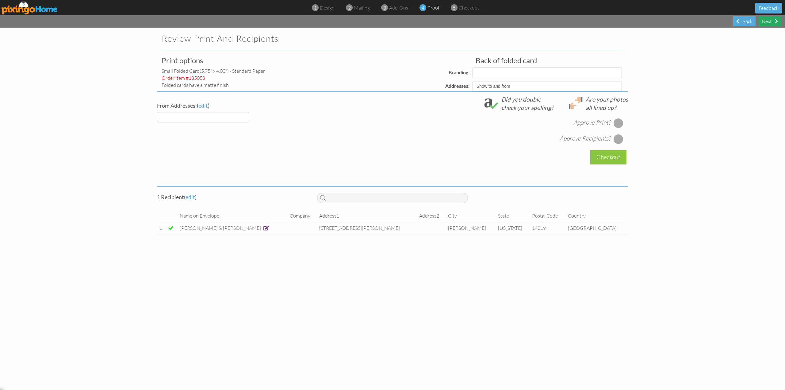
select select "object:901"
select select "object:905"
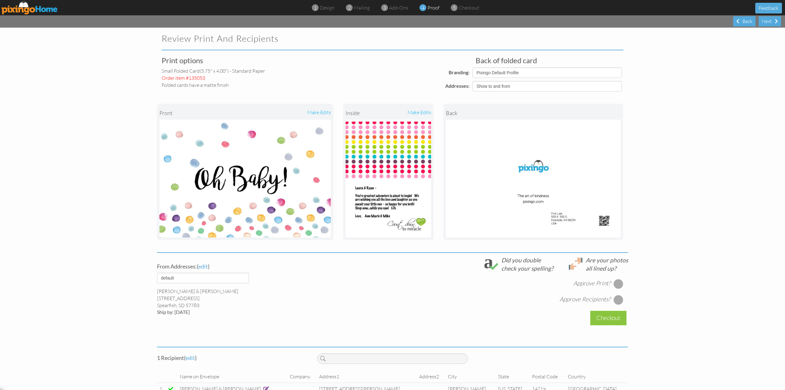
click at [416, 111] on div "make edits" at bounding box center [409, 112] width 43 height 13
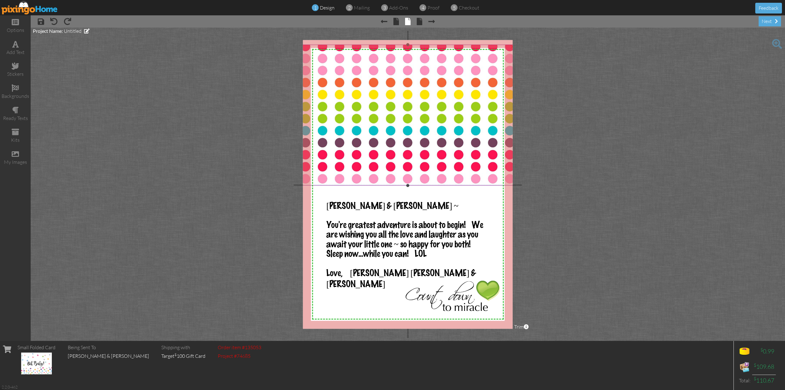
click at [359, 162] on img at bounding box center [407, 153] width 217 height 217
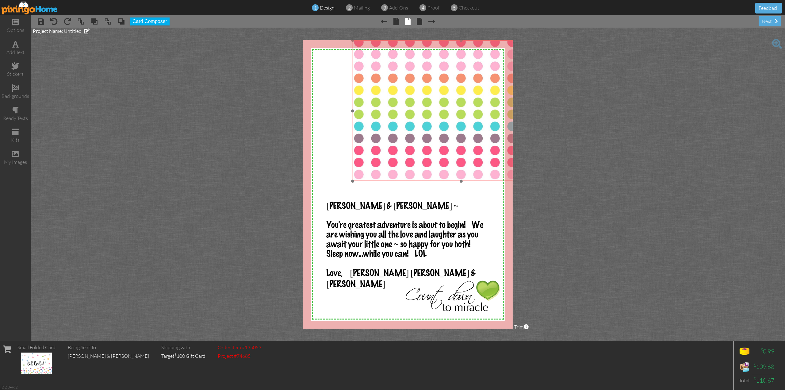
drag, startPoint x: 322, startPoint y: 162, endPoint x: 376, endPoint y: 158, distance: 53.5
click at [376, 158] on img at bounding box center [461, 148] width 217 height 217
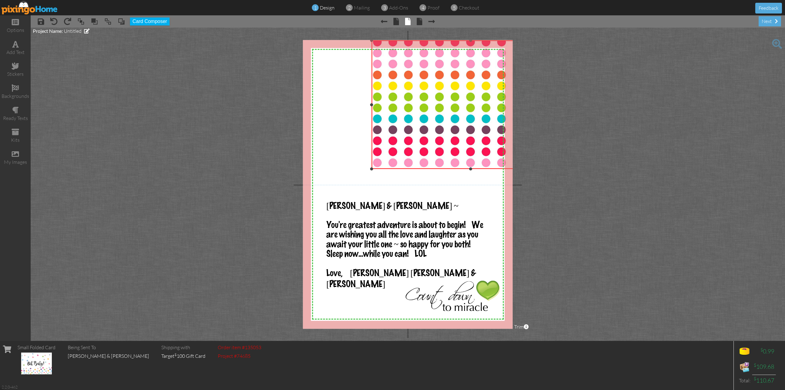
drag, startPoint x: 353, startPoint y: 181, endPoint x: 366, endPoint y: 169, distance: 18.2
click at [366, 169] on div "X X X X X X X X X X X X X X X X X X X X X X X X X X X X X X X X X X X X X X X X…" at bounding box center [408, 184] width 210 height 288
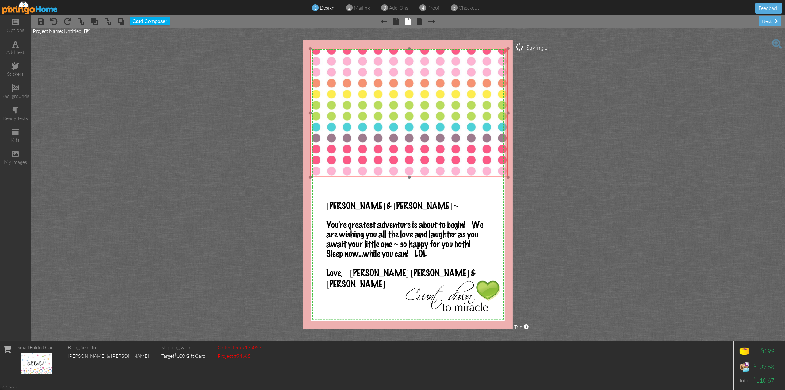
drag, startPoint x: 459, startPoint y: 117, endPoint x: 397, endPoint y: 125, distance: 61.9
click at [397, 125] on img at bounding box center [409, 148] width 198 height 198
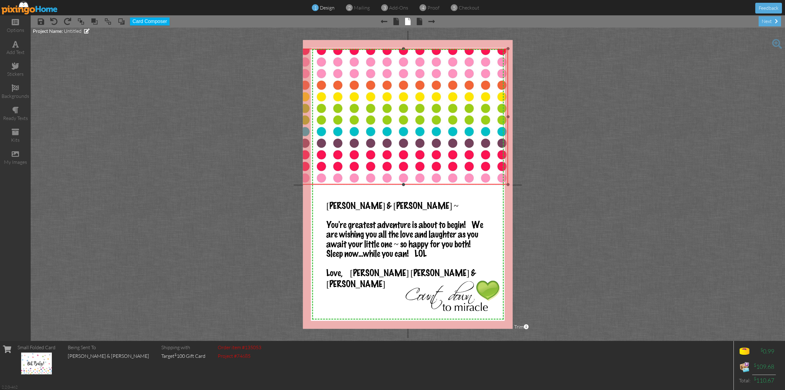
drag, startPoint x: 311, startPoint y: 176, endPoint x: 311, endPoint y: 183, distance: 7.4
click at [311, 183] on div "×" at bounding box center [403, 116] width 209 height 135
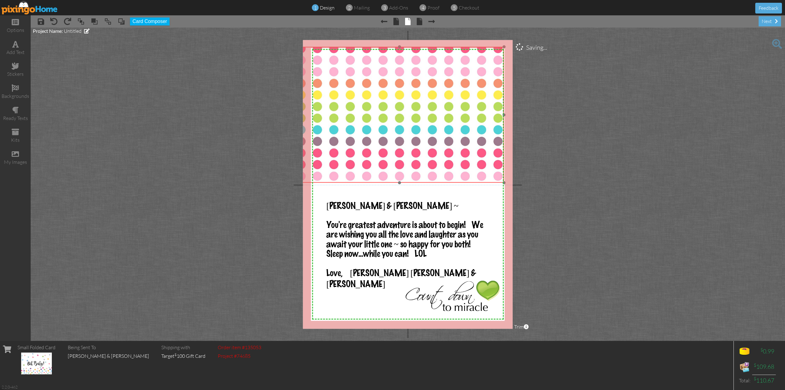
drag, startPoint x: 401, startPoint y: 121, endPoint x: 397, endPoint y: 119, distance: 4.4
click at [397, 119] on img at bounding box center [399, 151] width 209 height 209
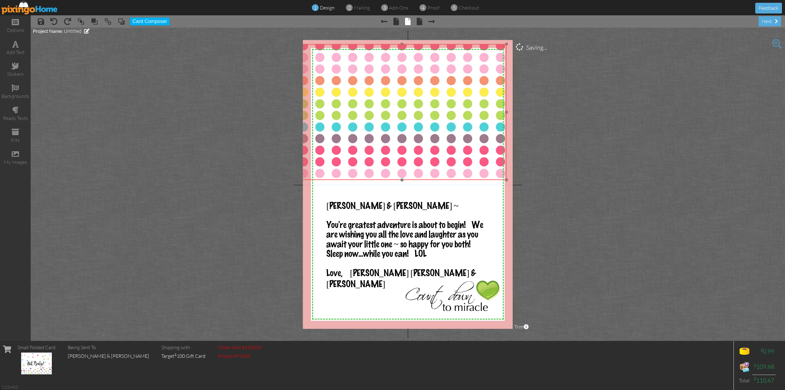
drag, startPoint x: 458, startPoint y: 152, endPoint x: 461, endPoint y: 149, distance: 3.7
click at [461, 149] on img at bounding box center [401, 148] width 209 height 209
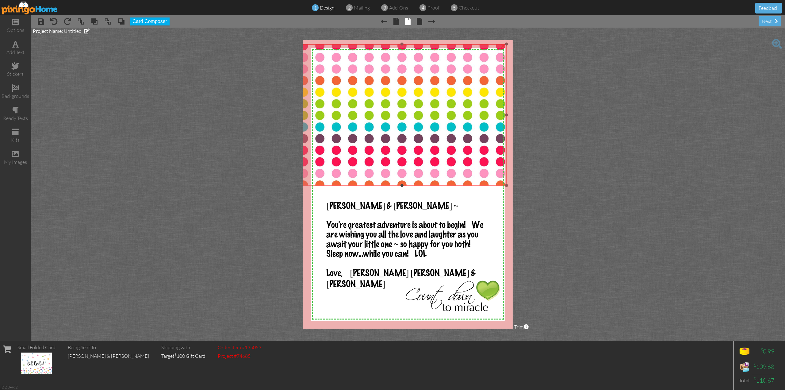
drag, startPoint x: 402, startPoint y: 178, endPoint x: 403, endPoint y: 184, distance: 5.5
click at [403, 184] on div at bounding box center [401, 185] width 3 height 3
click at [454, 133] on img at bounding box center [401, 148] width 209 height 209
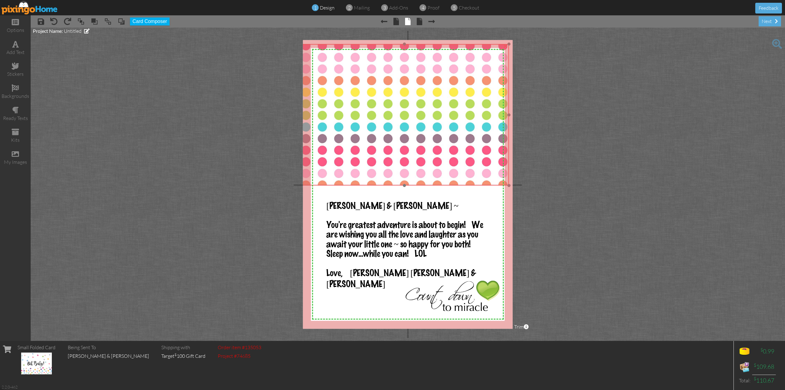
click at [456, 163] on img at bounding box center [404, 148] width 209 height 209
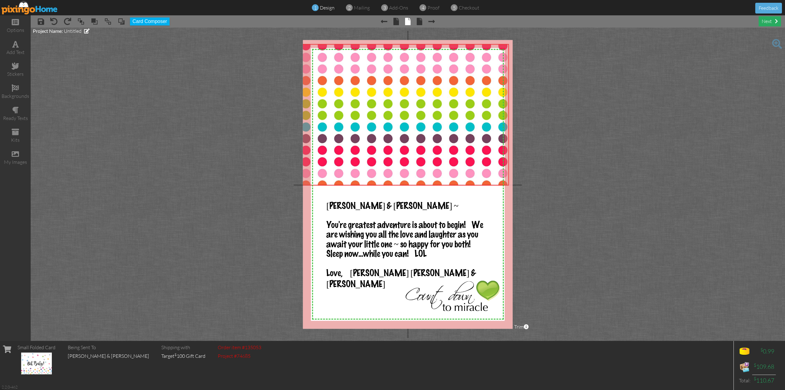
click at [765, 21] on div "next" at bounding box center [769, 21] width 22 height 10
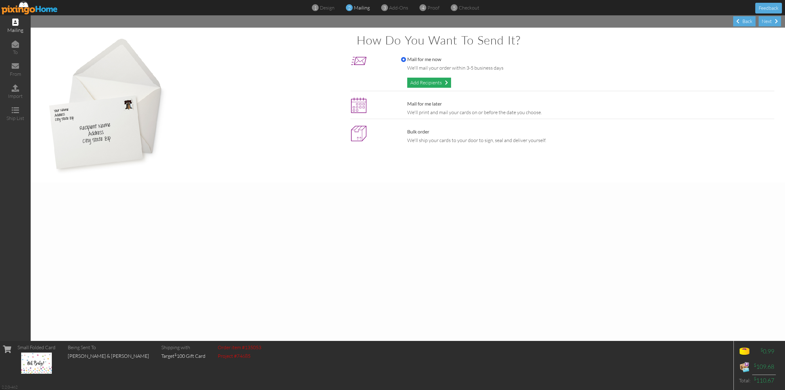
click at [434, 84] on div "Add Recipients" at bounding box center [429, 83] width 44 height 10
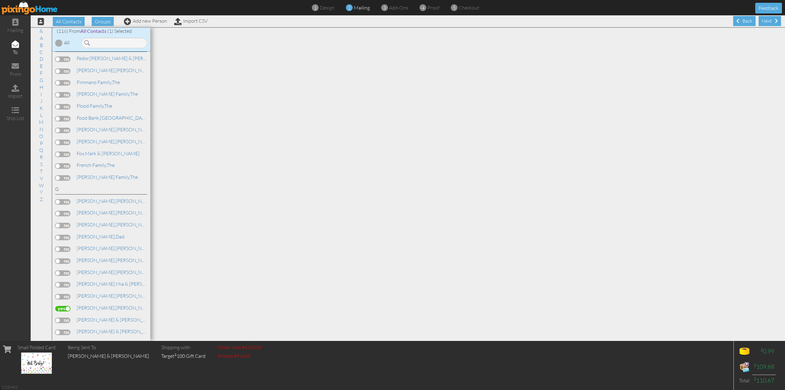
scroll to position [490, 0]
click at [765, 21] on div "Next" at bounding box center [769, 21] width 22 height 10
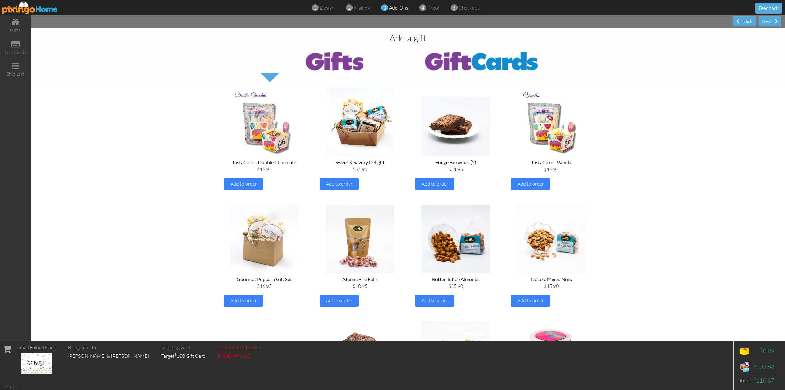
click at [486, 59] on img at bounding box center [481, 60] width 147 height 25
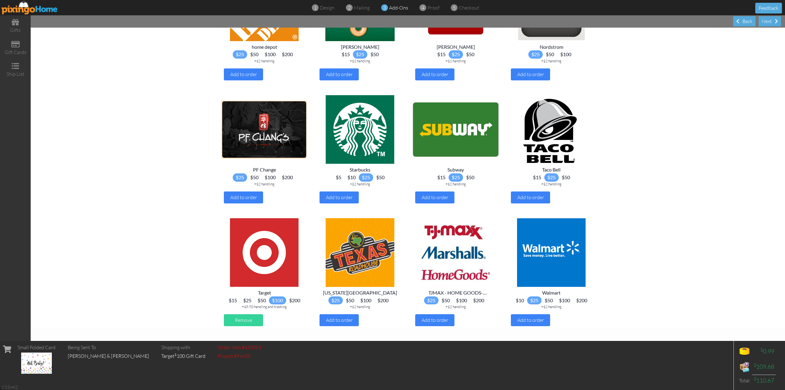
scroll to position [492, 0]
click at [770, 21] on div "Next" at bounding box center [769, 21] width 22 height 10
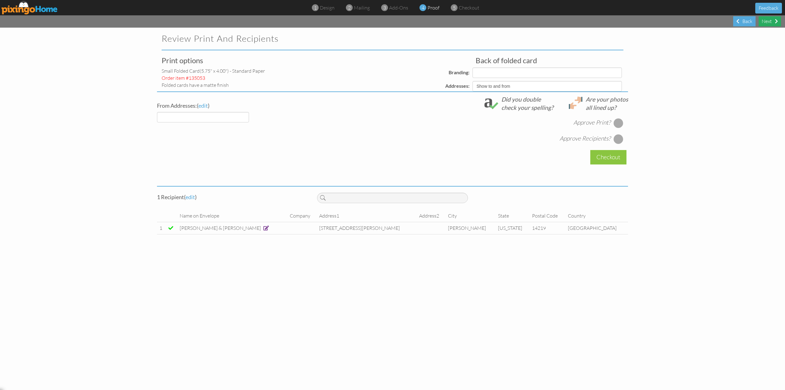
select select "object:1606"
select select "object:1618"
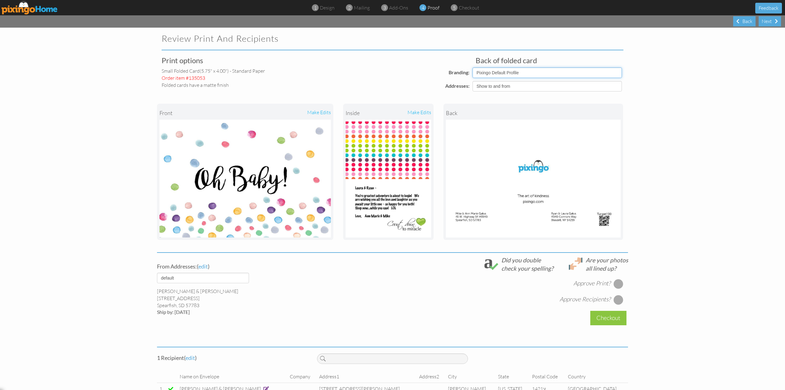
click at [616, 74] on select "Pixingo Default Profile" at bounding box center [546, 72] width 149 height 10
click at [675, 133] on project-proof "Review Print and Recipients Print options small folded card (5.75" x 4.00") - S…" at bounding box center [392, 218] width 785 height 380
click at [594, 88] on select "Show to and from Show from only Hide to and from" at bounding box center [546, 86] width 149 height 10
select select "object:1603"
click at [472, 81] on select "Show to and from Show from only Hide to and from" at bounding box center [546, 86] width 149 height 10
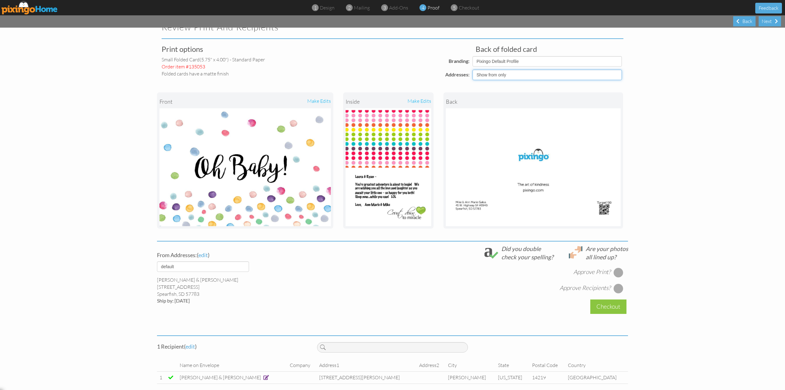
scroll to position [17, 0]
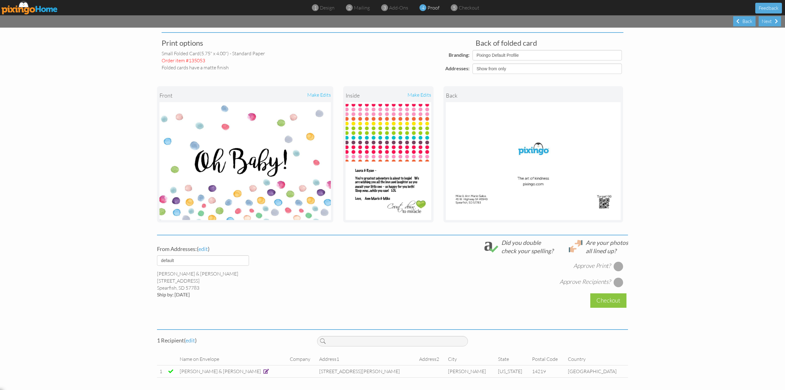
click at [616, 265] on div at bounding box center [618, 266] width 10 height 10
click at [613, 281] on div at bounding box center [618, 282] width 10 height 10
click at [771, 20] on div "Next" at bounding box center [769, 21] width 22 height 10
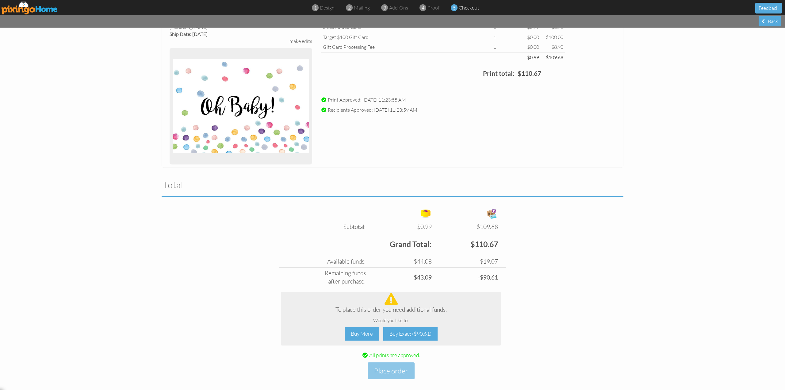
scroll to position [62, 0]
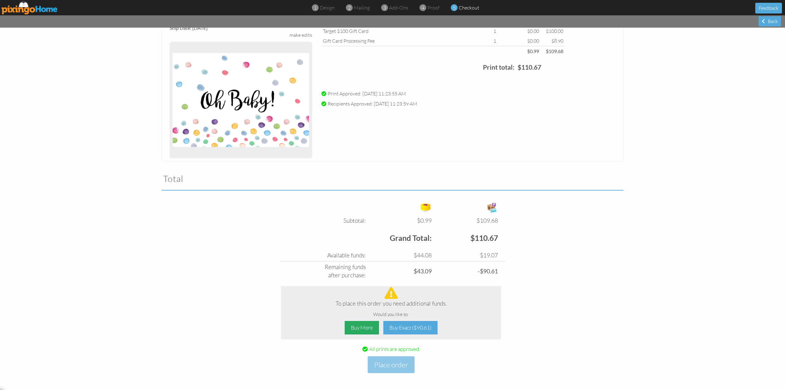
click at [357, 327] on div "Buy More" at bounding box center [362, 328] width 34 height 14
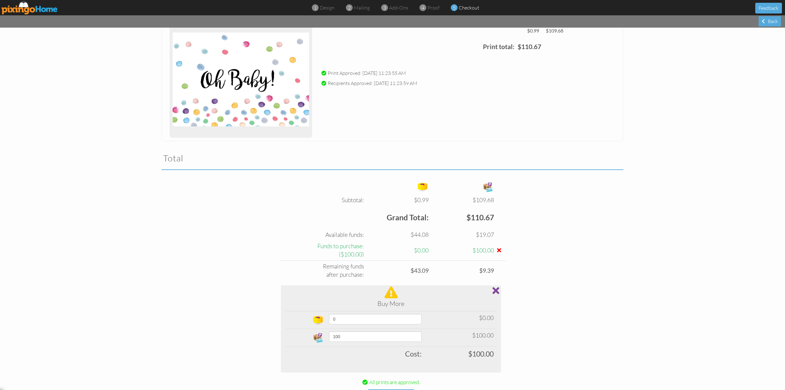
scroll to position [116, 0]
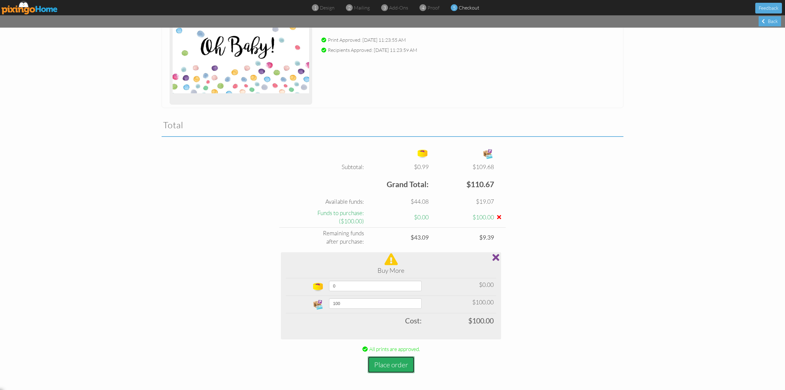
click at [390, 363] on button "Place order" at bounding box center [391, 364] width 47 height 17
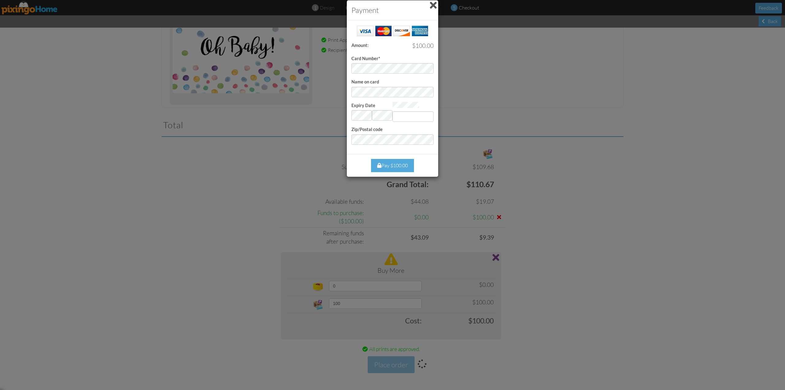
type input "193"
click at [564, 116] on div "Payment Success! Amount: $100.00 Card Number* Name on card Expiry Date Invalid …" at bounding box center [392, 195] width 785 height 390
click at [393, 162] on div "Pay $100.00" at bounding box center [392, 165] width 43 height 13
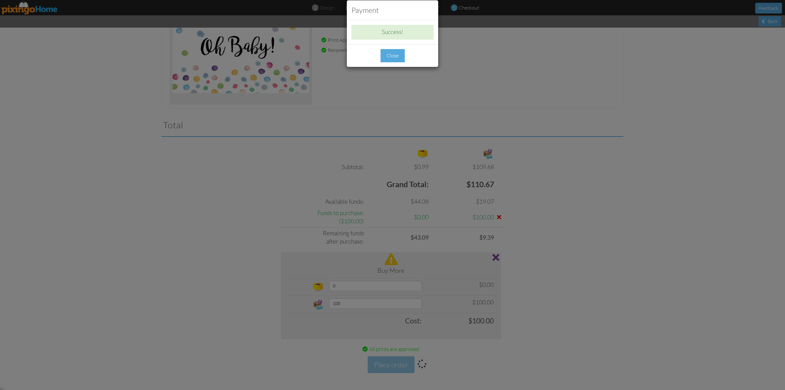
click at [394, 53] on div "Close" at bounding box center [392, 55] width 24 height 13
